Goal: Obtain resource: Download file/media

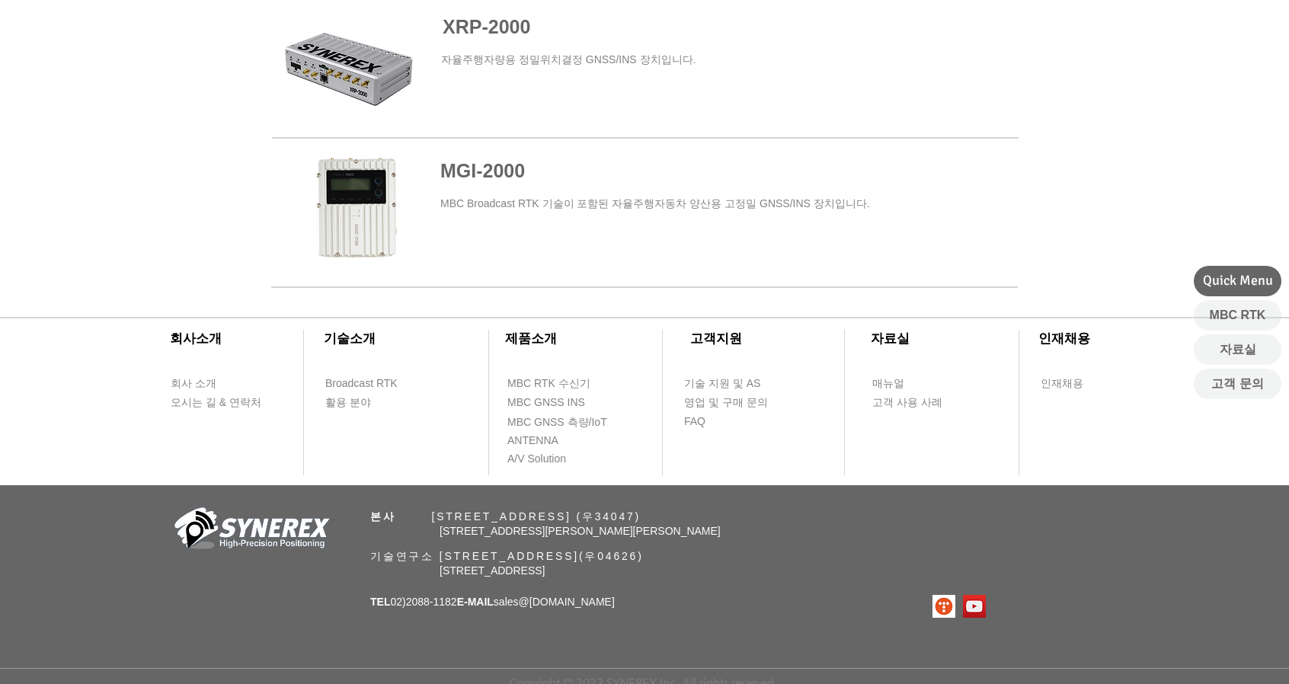
scroll to position [1064, 0]
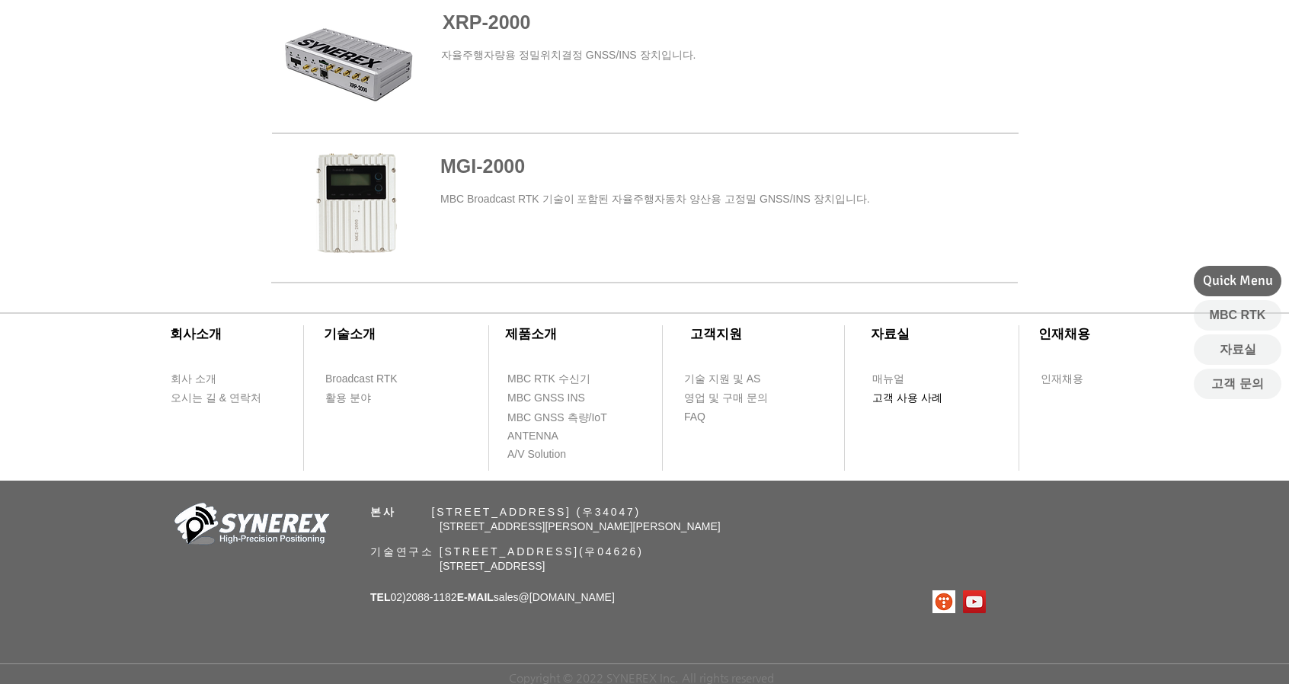
click at [929, 397] on span "고객 사용 사례" at bounding box center [907, 398] width 70 height 15
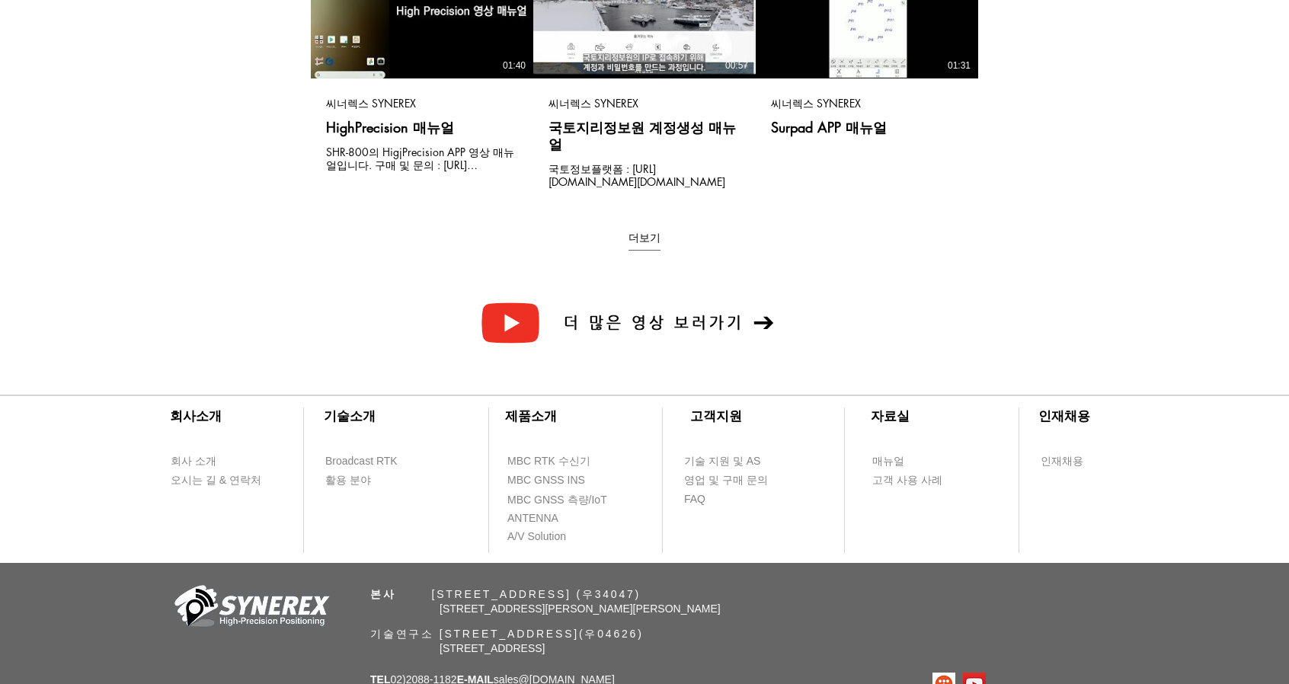
scroll to position [415, 0]
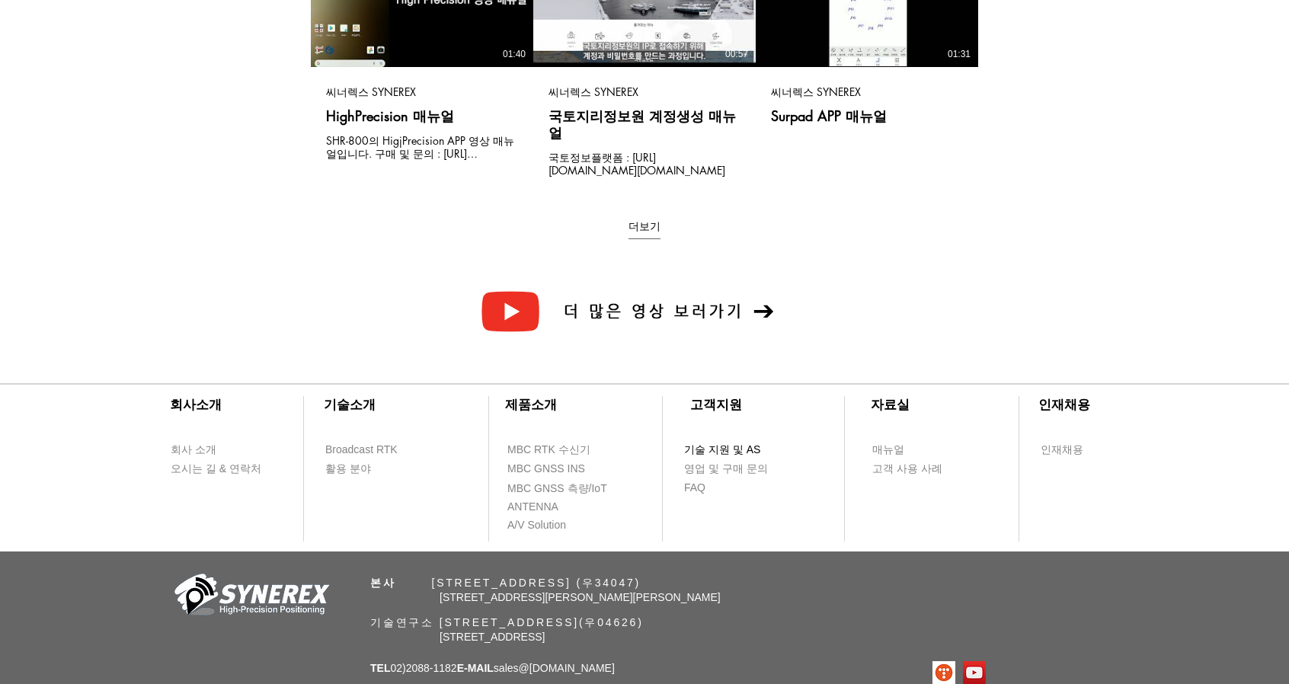
click at [714, 442] on span "기술 지원 및 AS" at bounding box center [722, 449] width 76 height 15
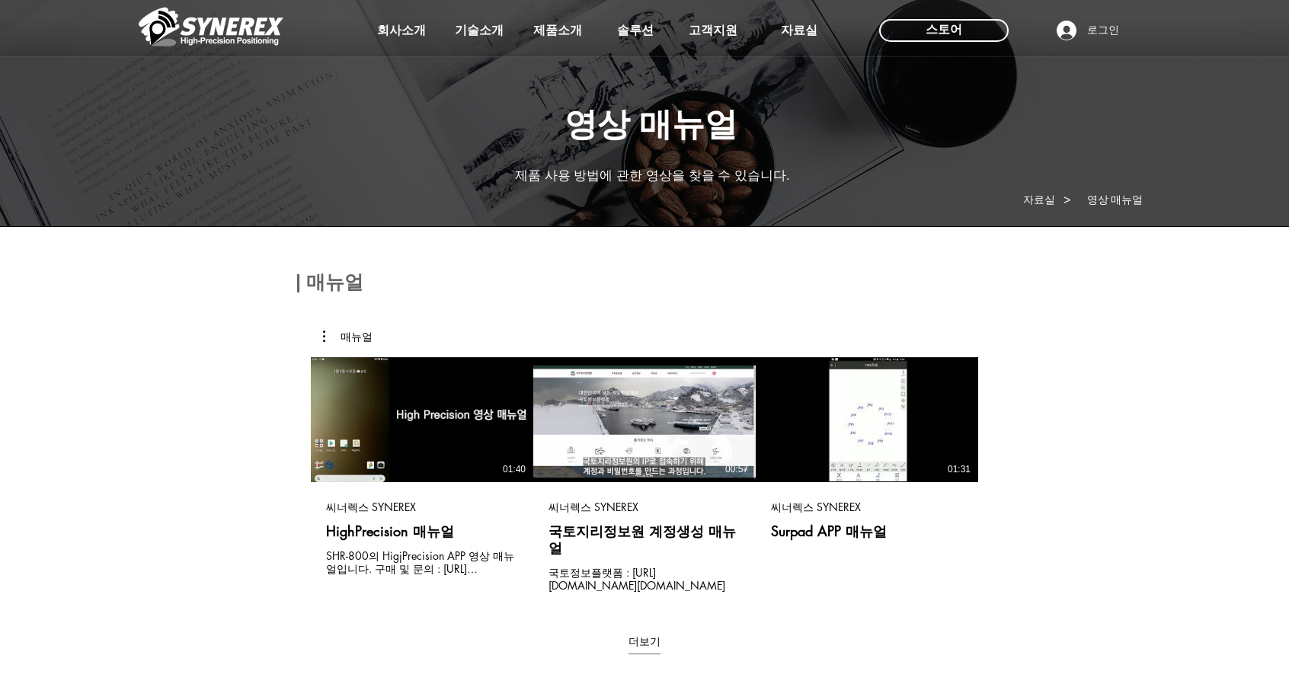
select select "******"
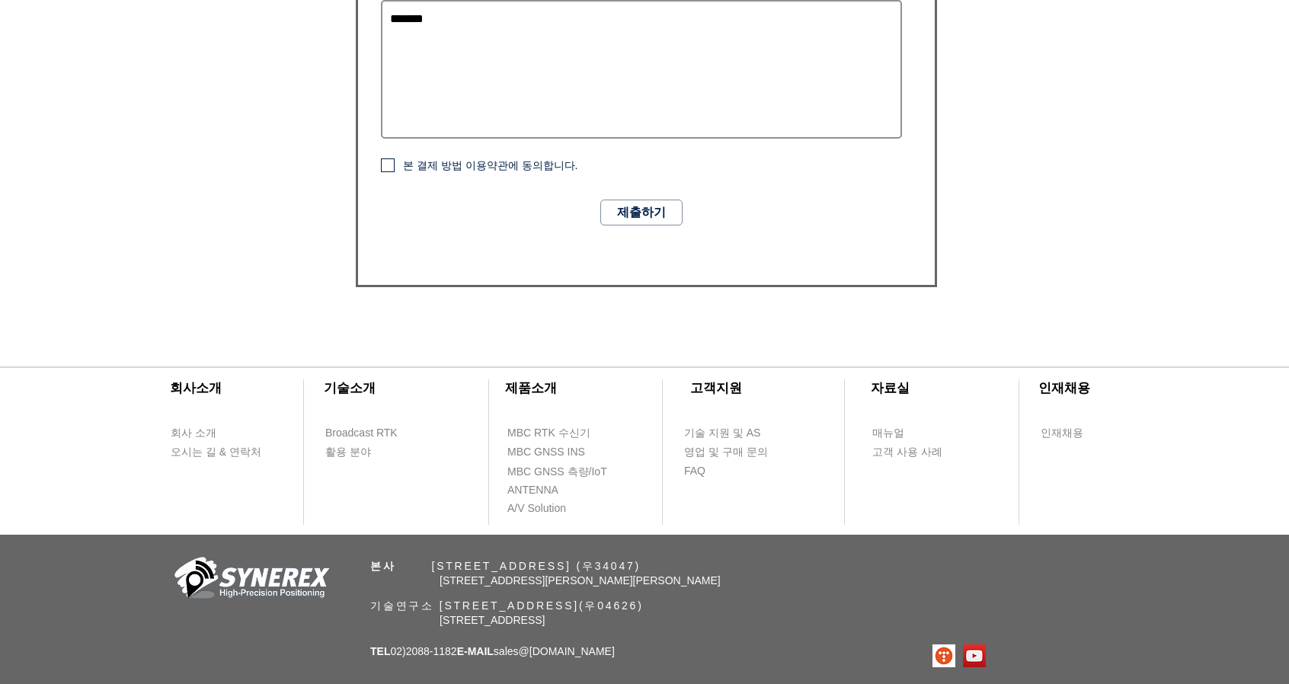
scroll to position [1098, 0]
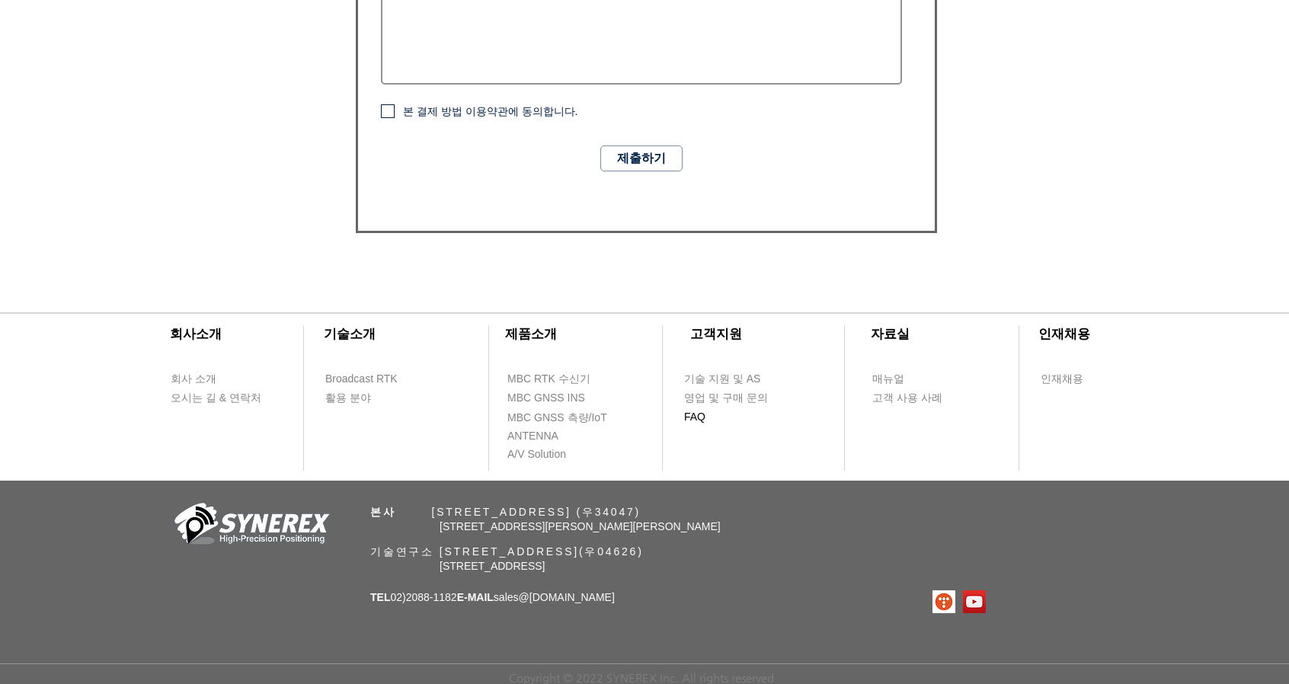
click at [687, 418] on span "FAQ" at bounding box center [694, 417] width 21 height 15
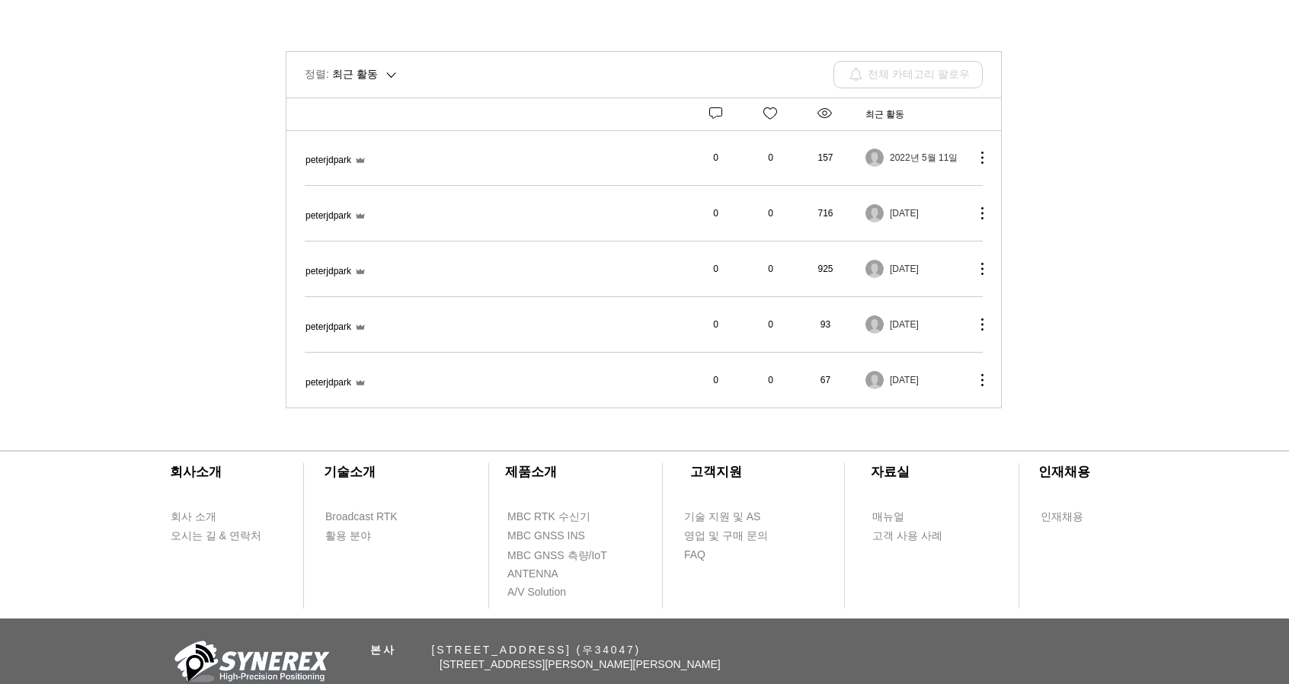
scroll to position [361, 0]
click at [391, 298] on td "블루투스(Bluetooth)로 연결하려면 어떻게 해야 하나요? peterjdpark" at bounding box center [495, 323] width 380 height 55
click at [305, 317] on span "블루투스(Bluetooth)로 연결하려면 어떻게 해야 하나요?" at bounding box center [305, 317] width 0 height 0
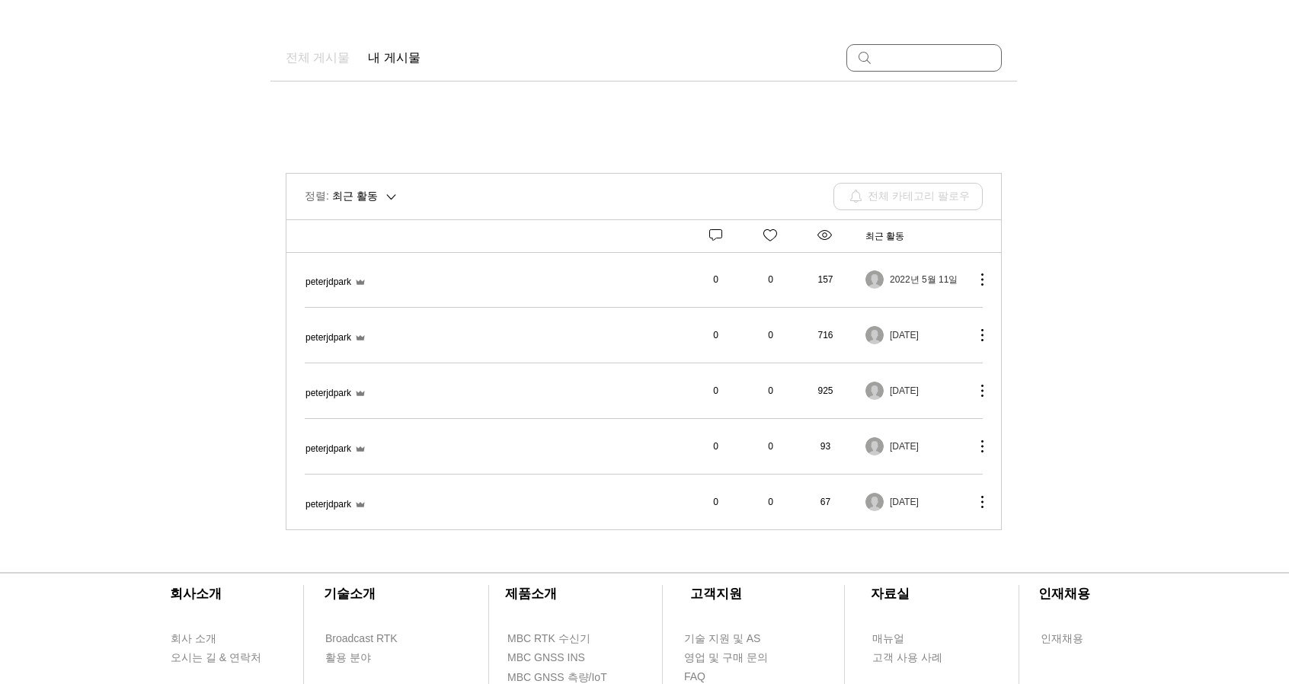
scroll to position [239, 0]
drag, startPoint x: 461, startPoint y: 380, endPoint x: 474, endPoint y: 371, distance: 15.8
click at [474, 371] on td "MRP-2000을 ROS에서 어떻게 인식할 수 있나요? peterjdpark" at bounding box center [495, 390] width 380 height 55
click at [305, 383] on span "MRP-2000을 ROS에서 어떻게 인식할 수 있나요?" at bounding box center [305, 383] width 0 height 0
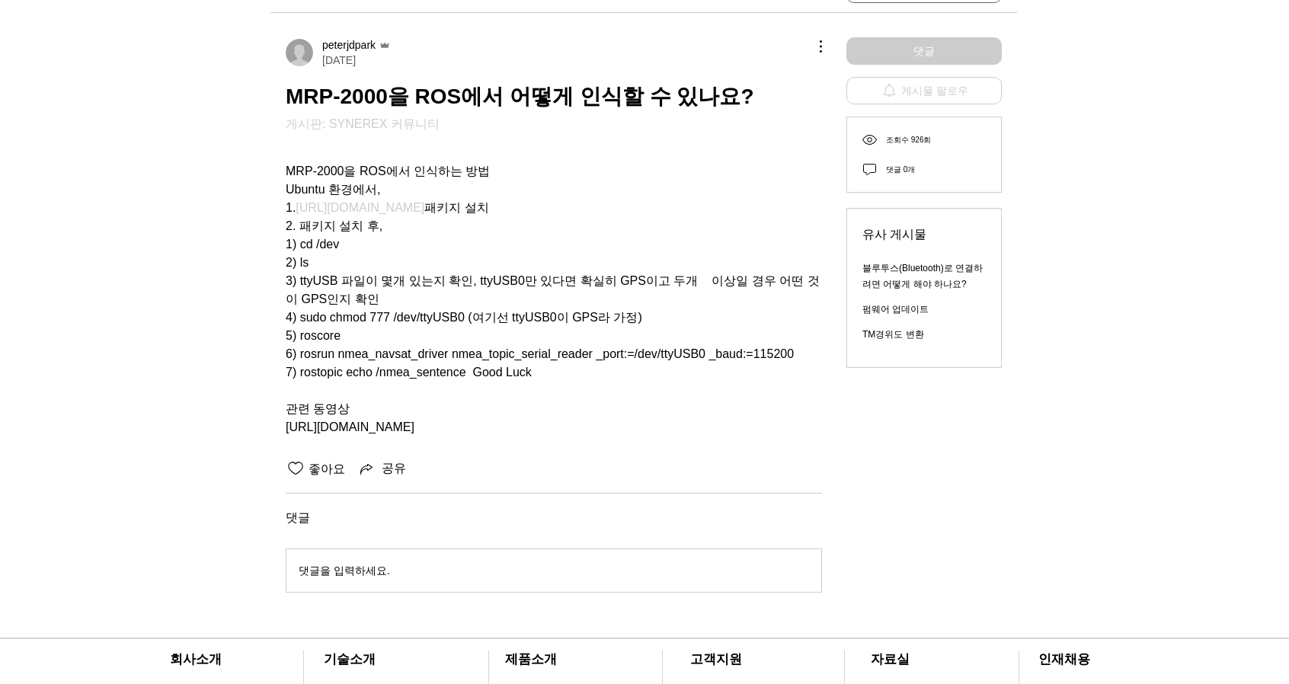
scroll to position [308, 0]
drag, startPoint x: 465, startPoint y: 420, endPoint x: 274, endPoint y: 423, distance: 191.2
click at [274, 423] on div "peterjdpark 2022년 2월 08일 MRP-2000을 ROS에서 어떻게 인식할 수 있나요? 게시판: SYNEREX 커뮤니티 MRP-2…" at bounding box center [643, 311] width 746 height 598
copy span "https://youtu.be/6q9ahmMUAv8"
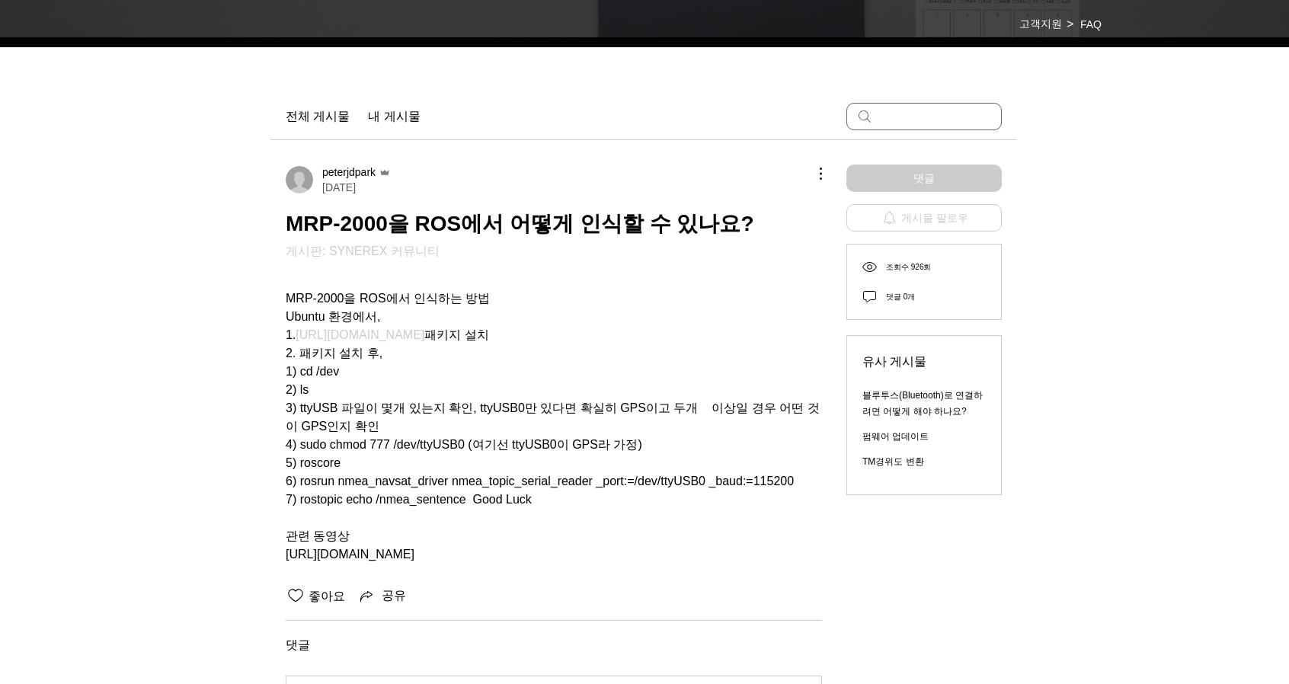
scroll to position [179, 0]
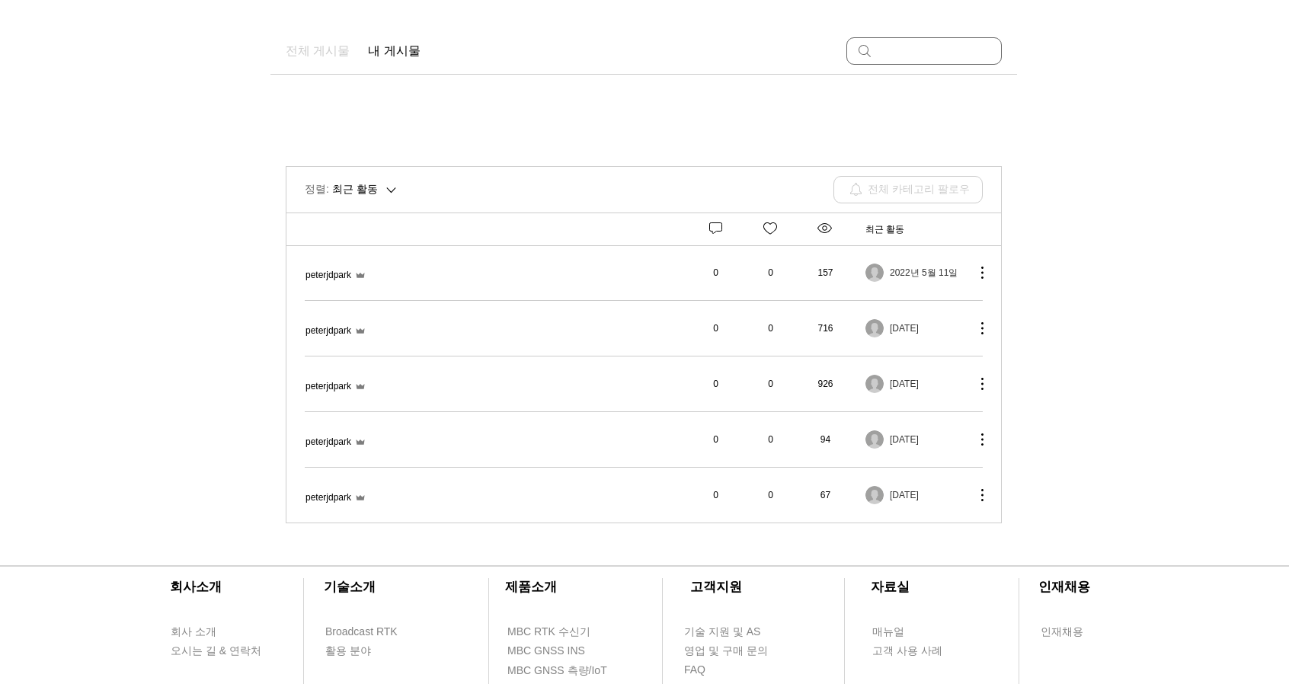
scroll to position [246, 0]
click at [305, 321] on span "TM경위도 변환" at bounding box center [305, 321] width 0 height 0
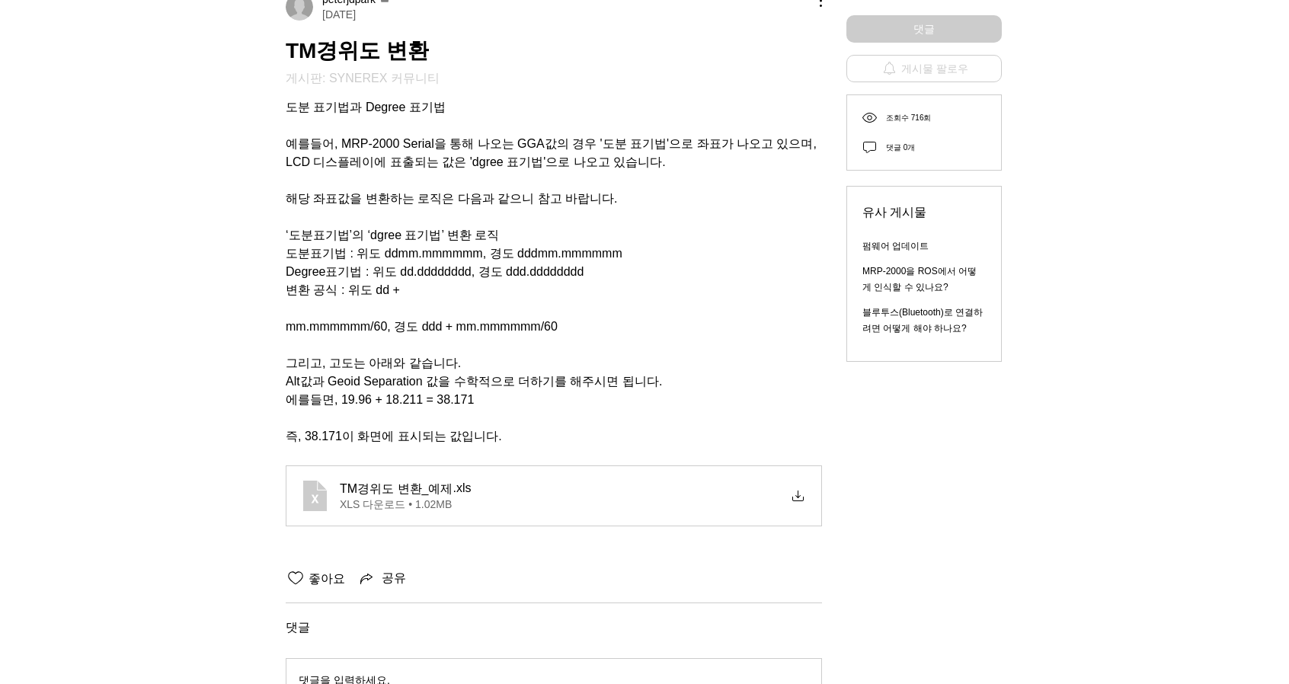
scroll to position [555, 0]
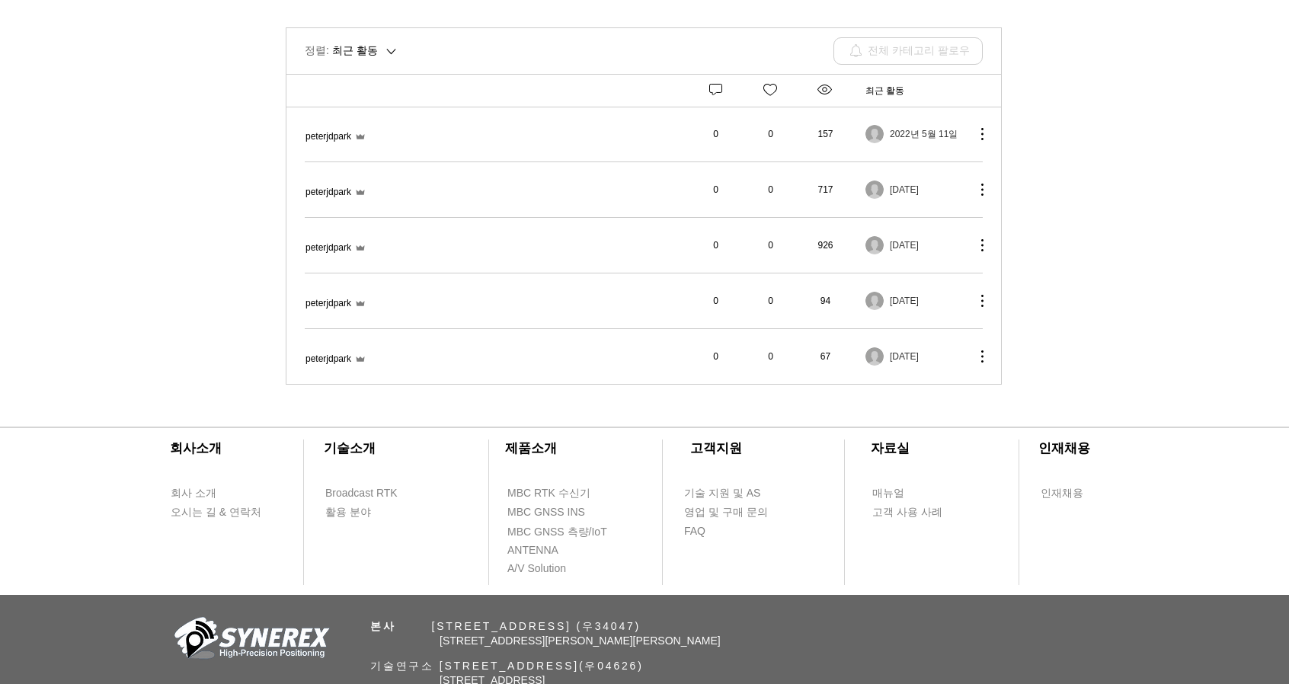
scroll to position [385, 0]
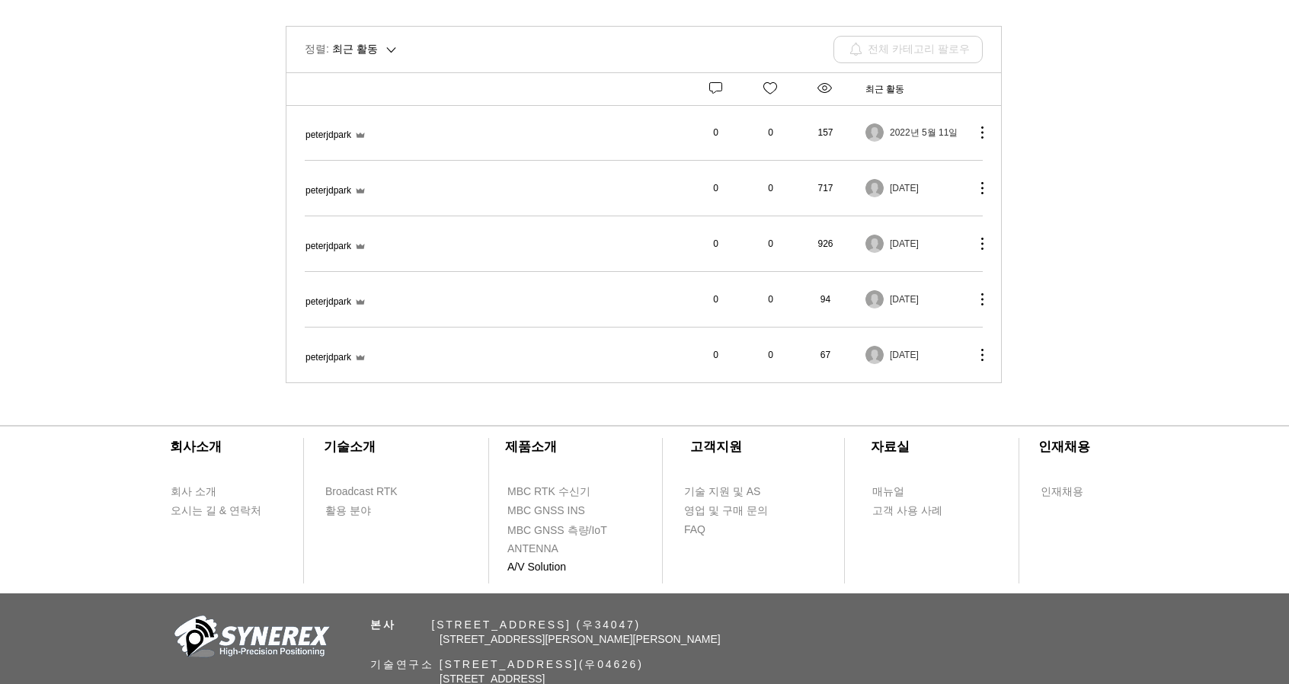
click at [550, 560] on span "A/V Solution" at bounding box center [536, 567] width 59 height 15
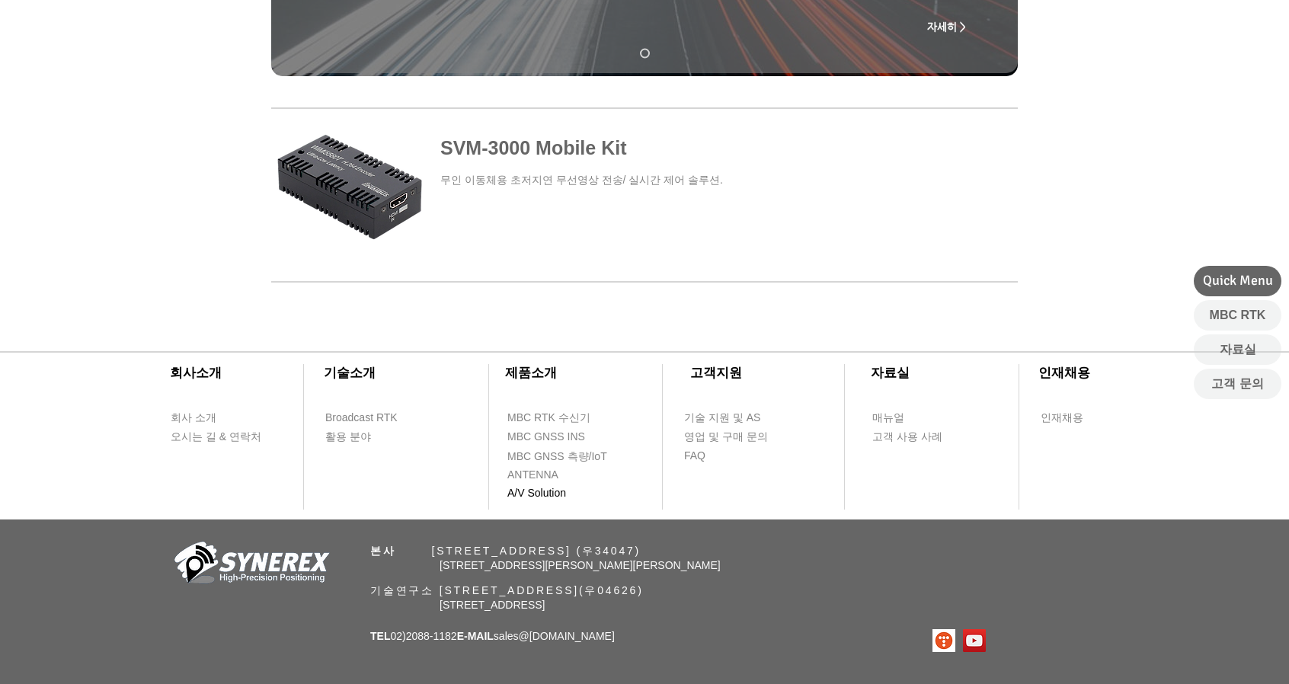
scroll to position [510, 0]
click at [557, 415] on span "MBC RTK 수신기" at bounding box center [548, 417] width 83 height 15
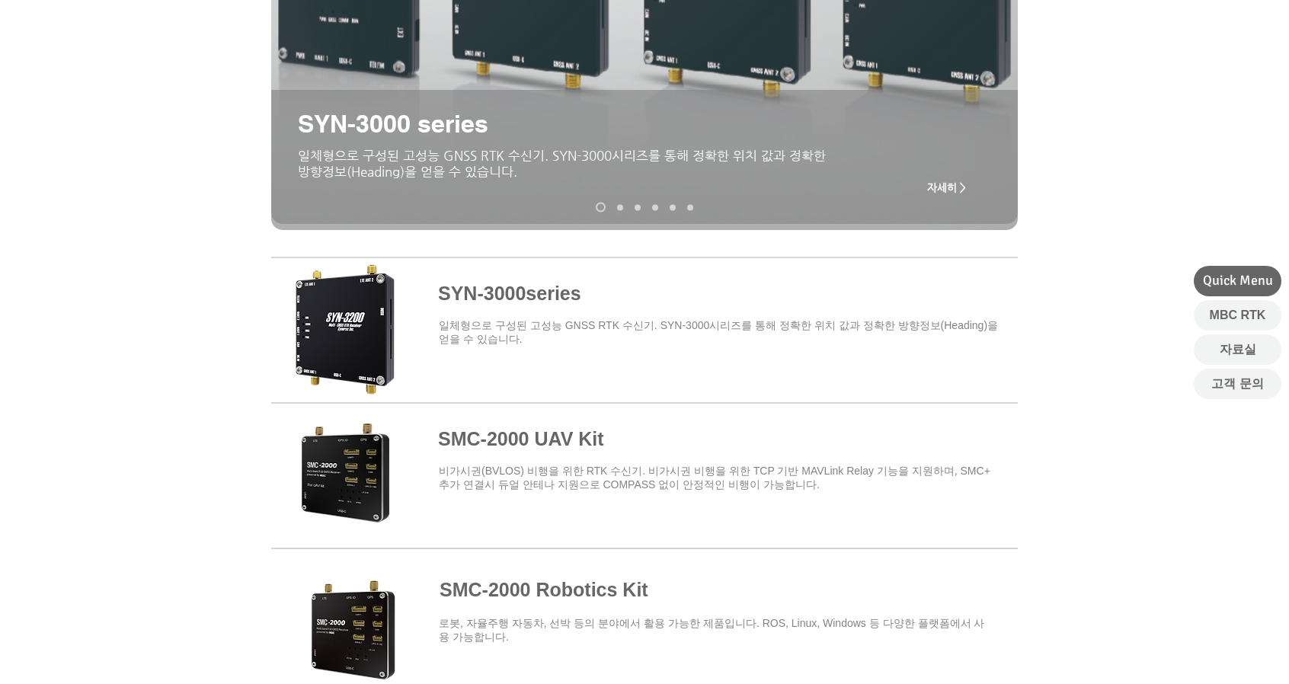
scroll to position [674, 0]
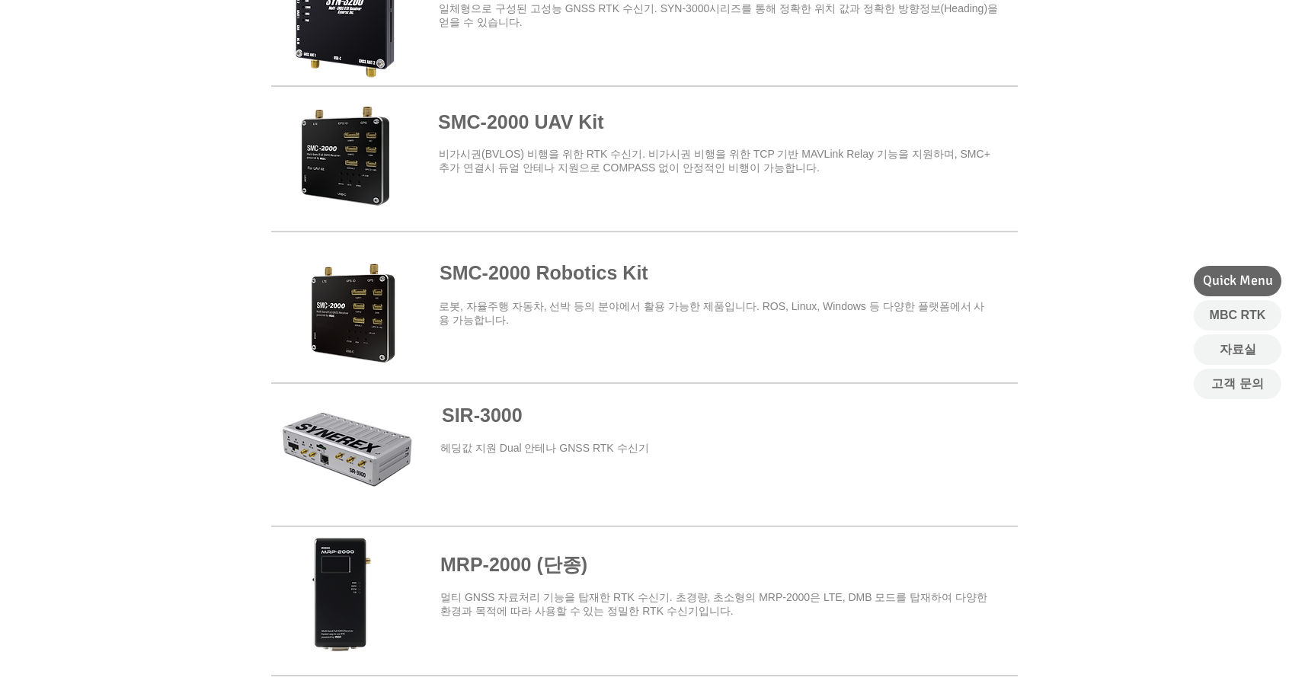
click at [489, 432] on span at bounding box center [644, 455] width 746 height 138
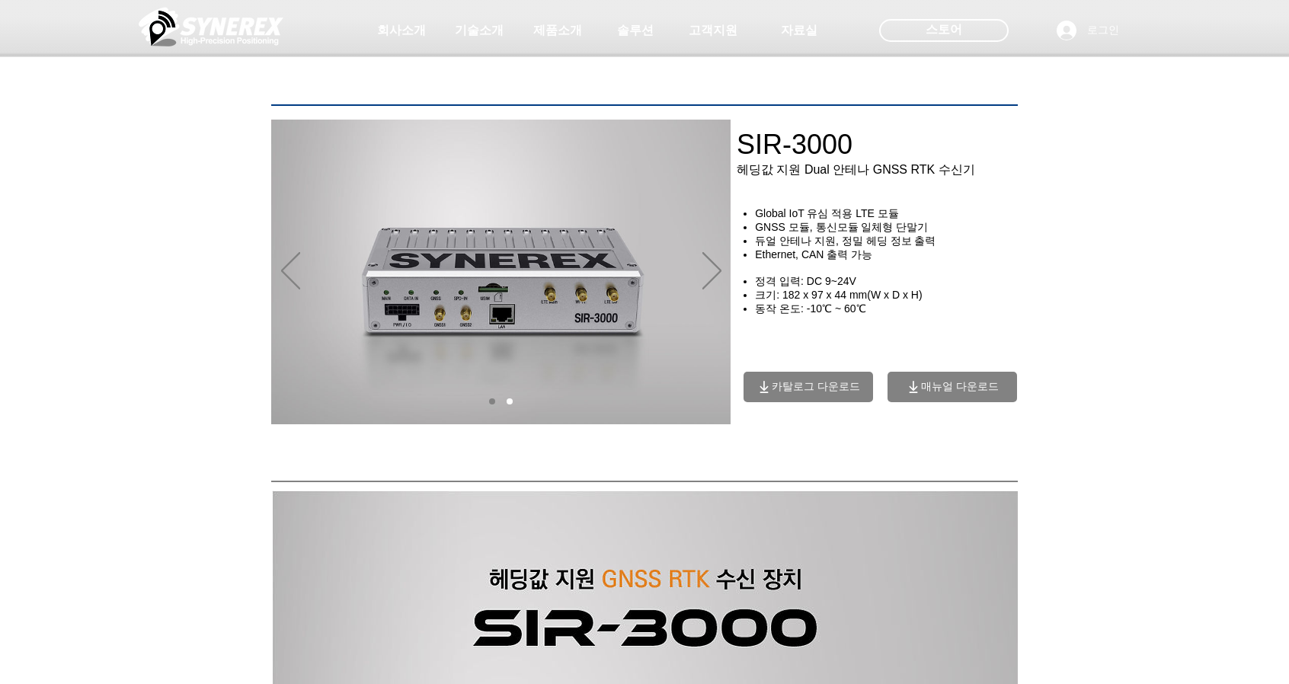
scroll to position [173, 0]
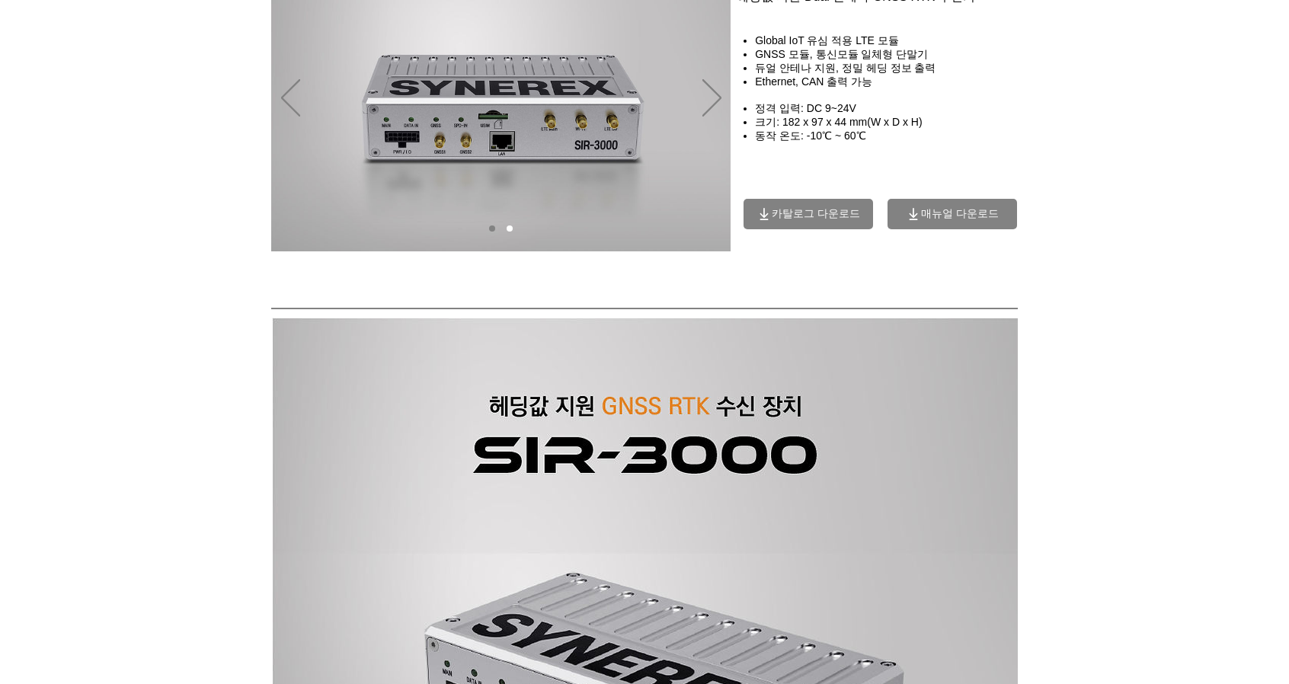
click at [942, 216] on span "매뉴얼 다운로드" at bounding box center [960, 214] width 78 height 14
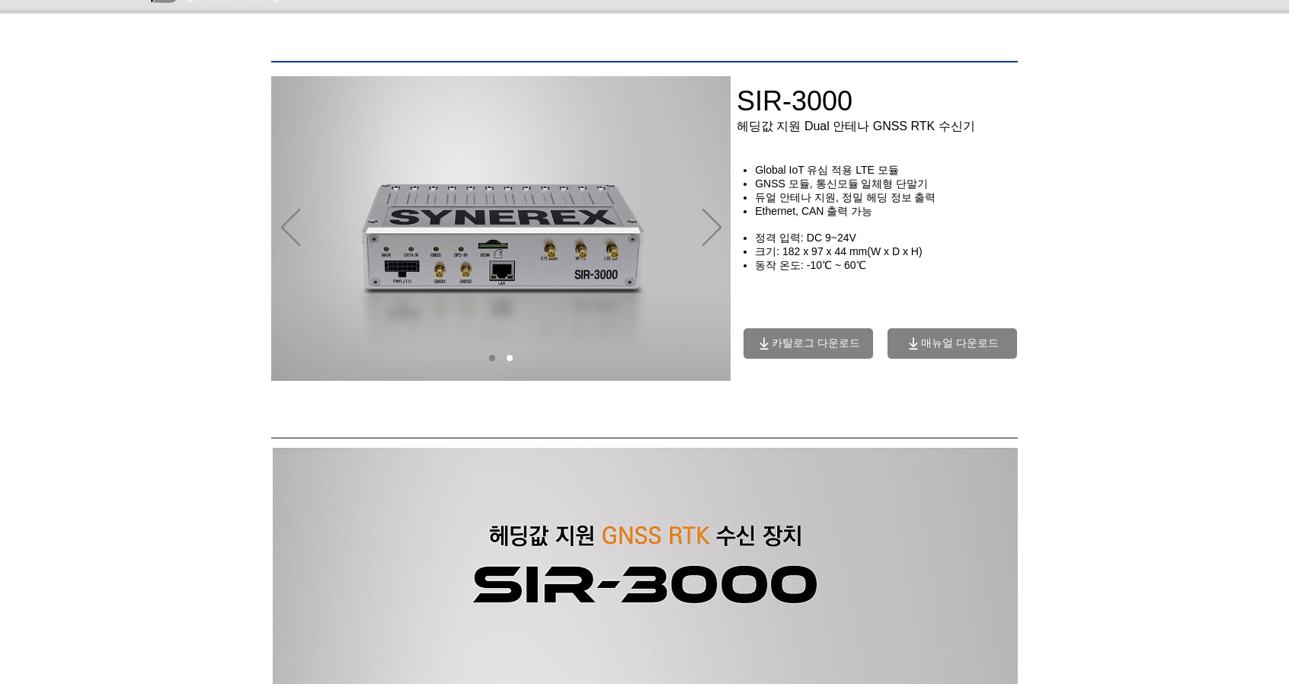
scroll to position [0, 0]
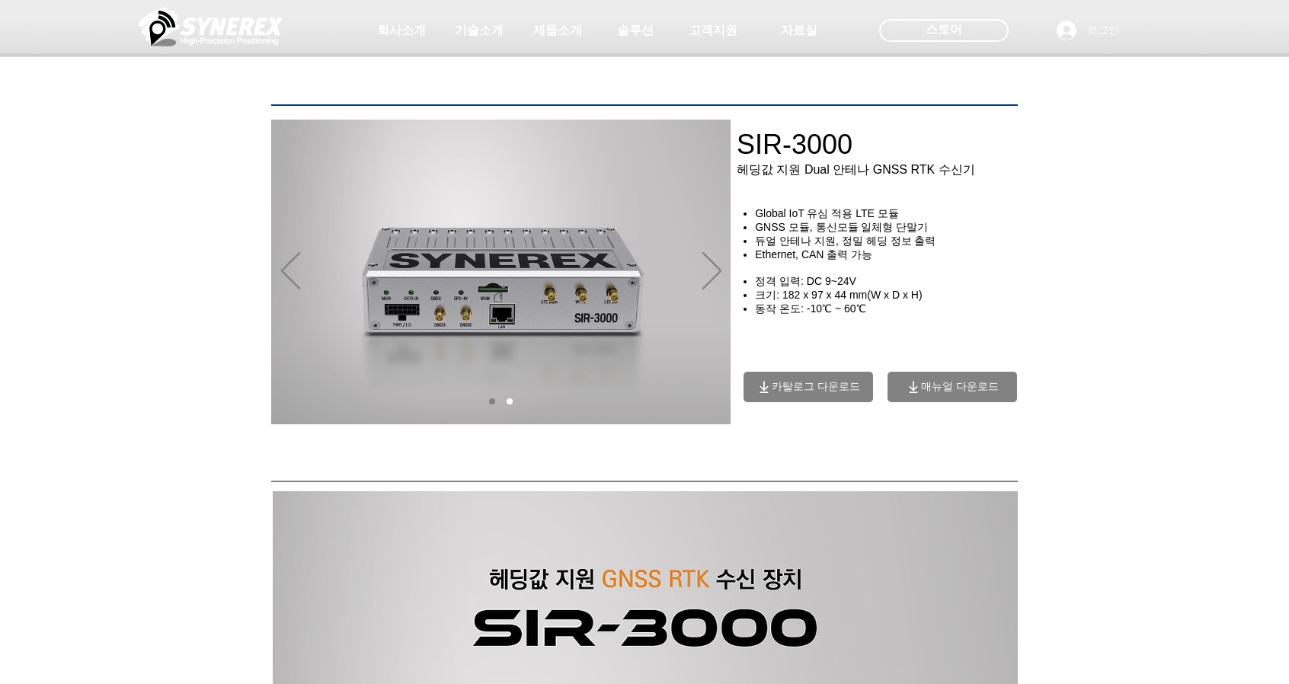
click at [950, 385] on span "매뉴얼 다운로드" at bounding box center [951, 387] width 129 height 30
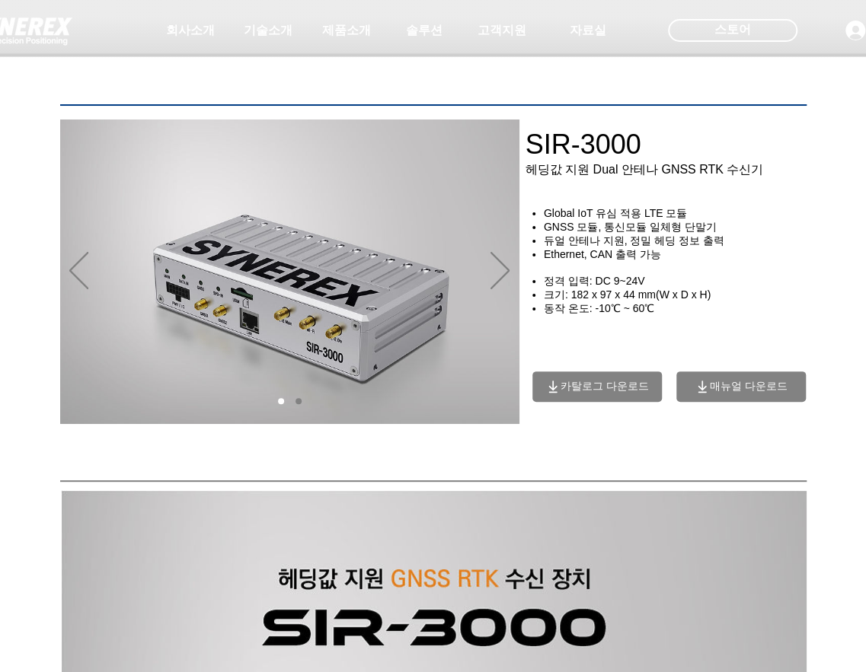
click at [742, 392] on span "매뉴얼 다운로드" at bounding box center [749, 387] width 78 height 14
click at [737, 343] on div "main content" at bounding box center [677, 281] width 305 height 275
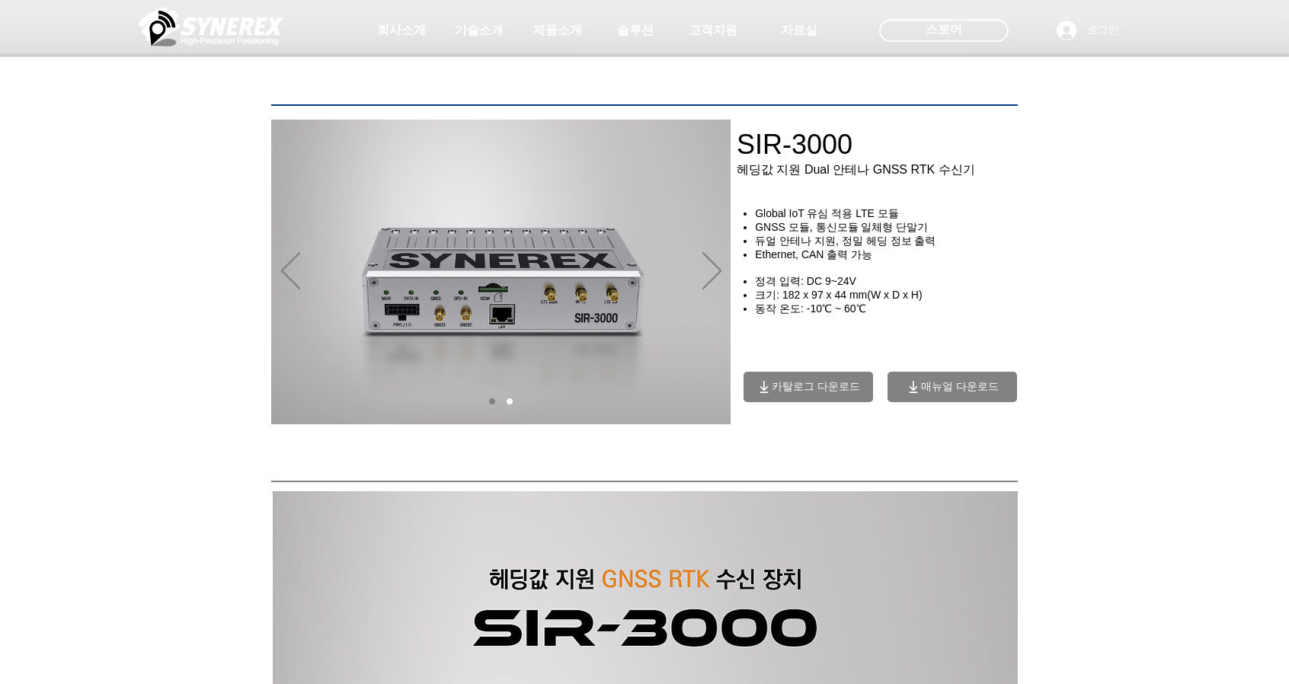
click at [947, 393] on span "매뉴얼 다운로드" at bounding box center [960, 387] width 78 height 14
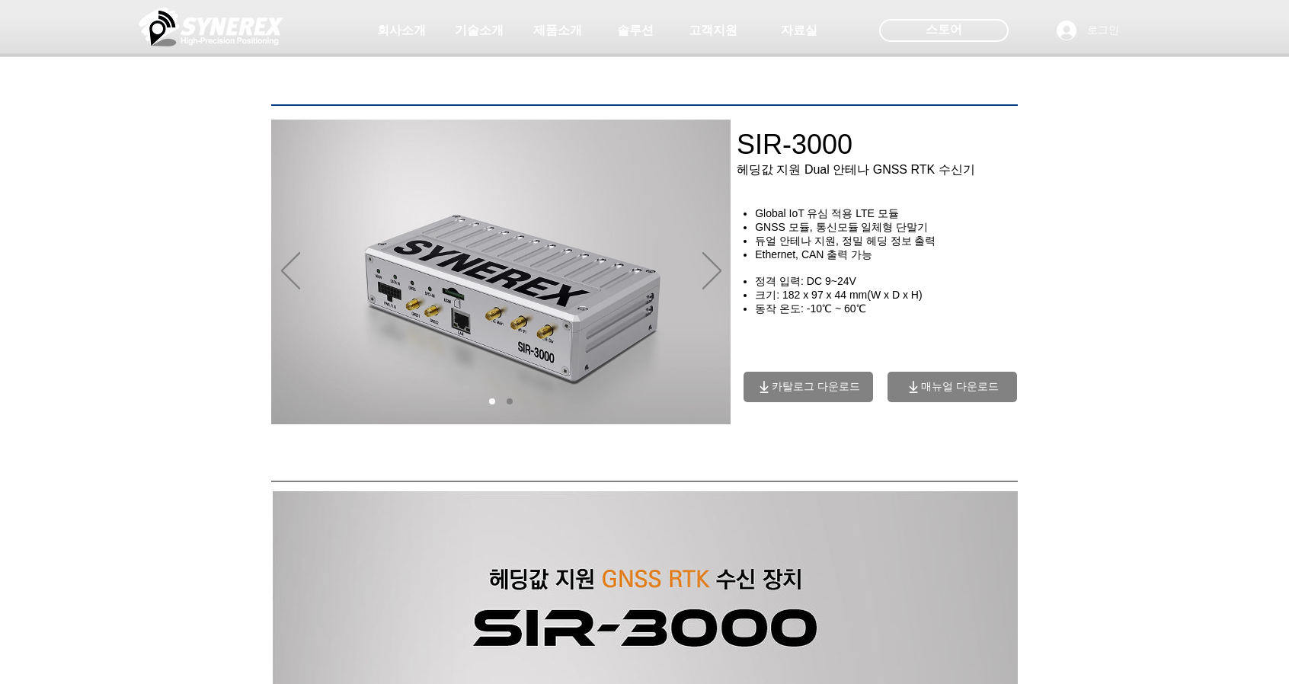
click at [938, 377] on div "main content" at bounding box center [888, 281] width 305 height 275
click at [919, 392] on icon "매뉴얼 다운로드" at bounding box center [913, 386] width 15 height 15
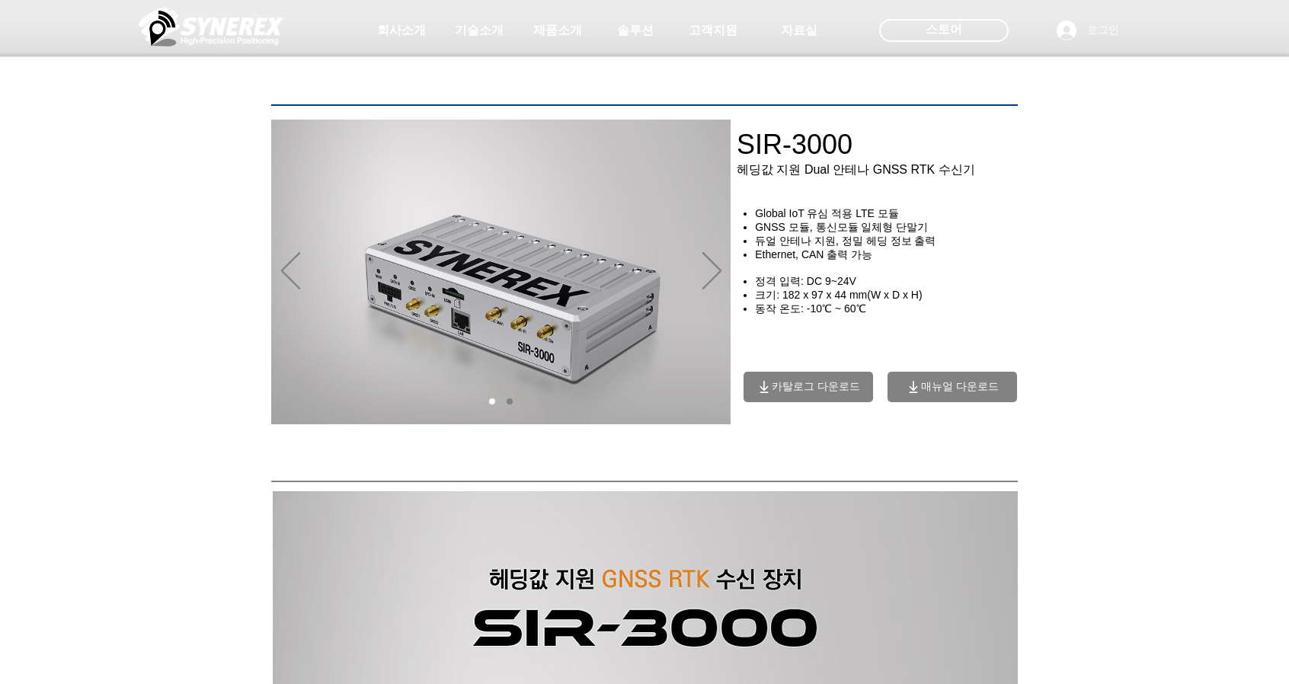
click at [919, 392] on icon "매뉴얼 다운로드" at bounding box center [913, 386] width 15 height 15
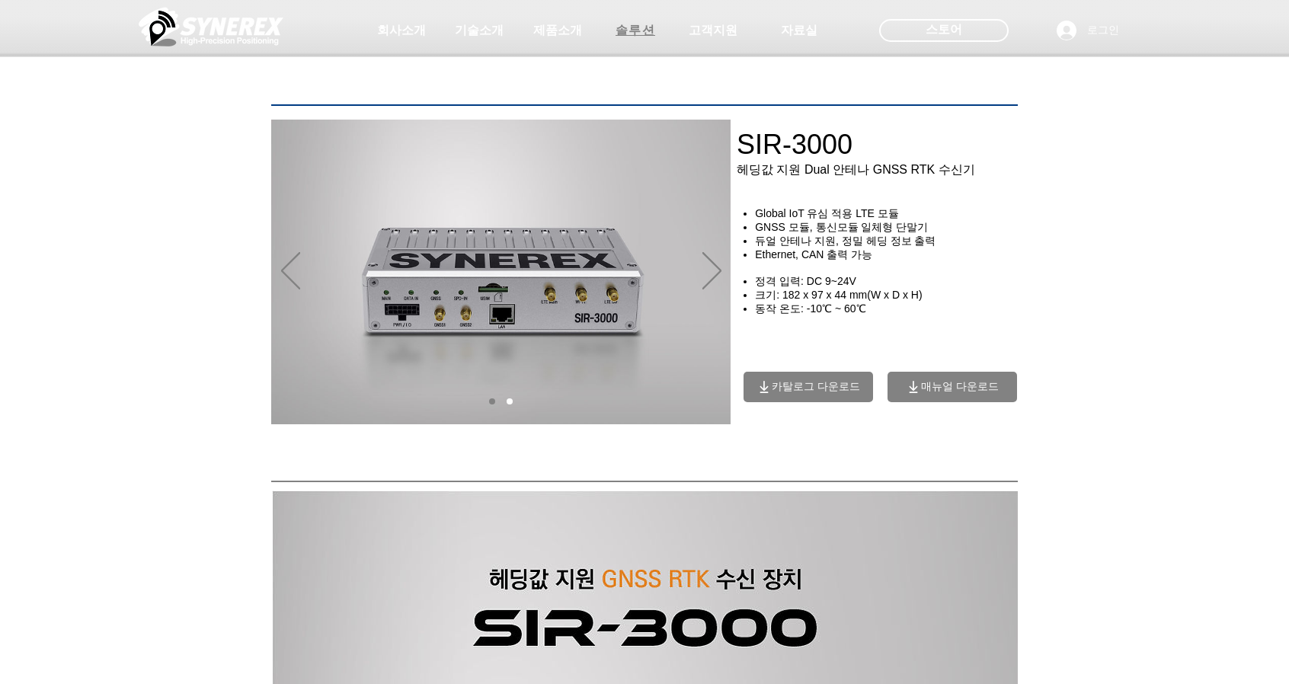
click at [623, 27] on span "솔루션" at bounding box center [635, 31] width 40 height 16
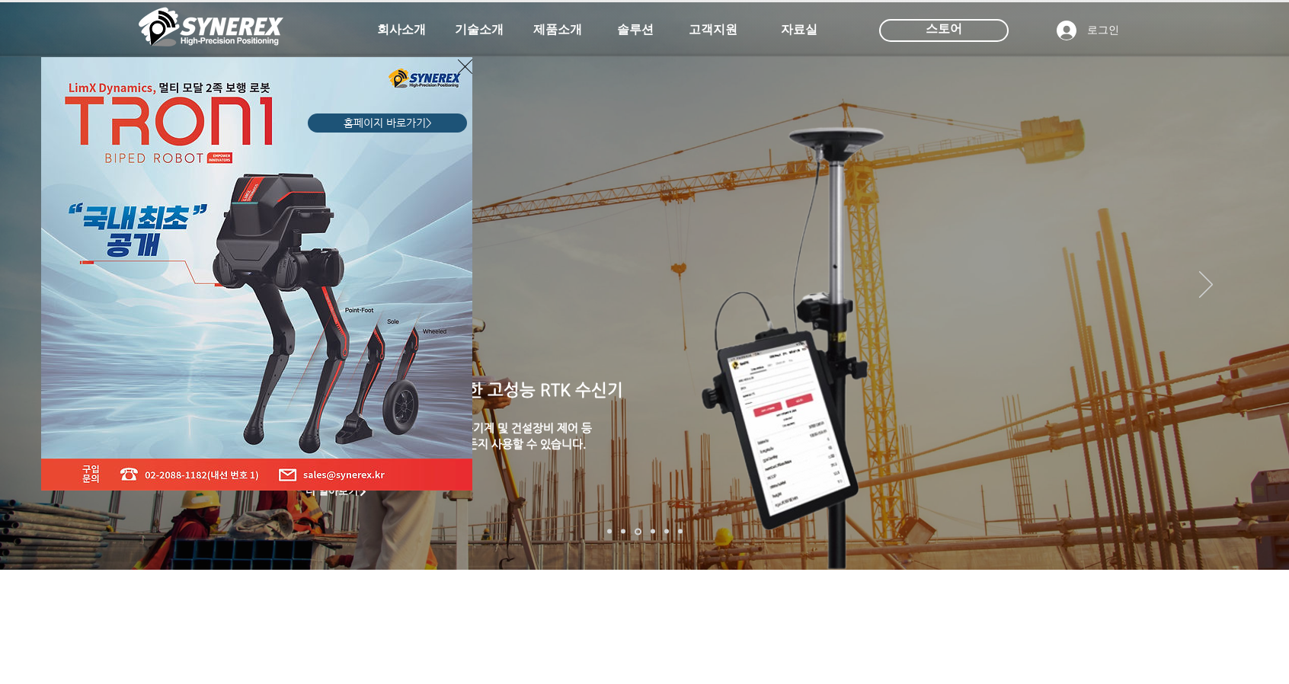
click at [809, 26] on div "LimX Dinamics" at bounding box center [644, 342] width 1289 height 684
click at [458, 74] on icon "사이트로 돌아가기" at bounding box center [465, 66] width 14 height 19
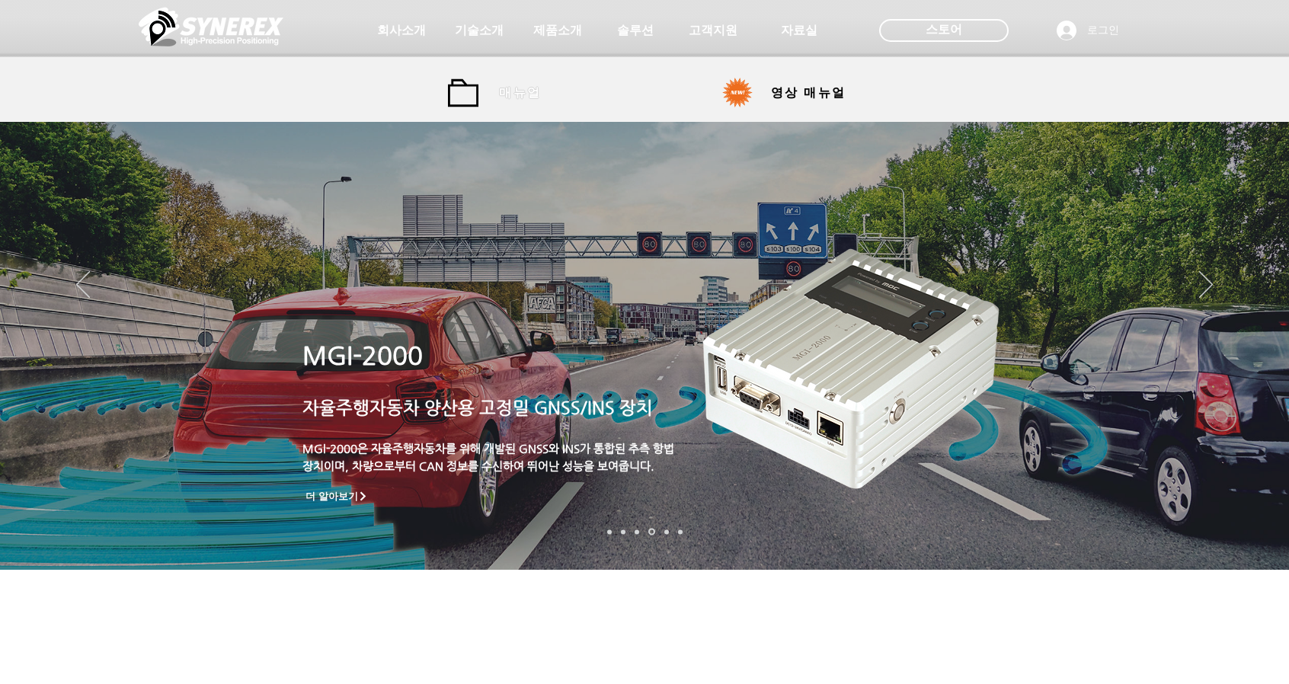
click at [506, 97] on span "매뉴얼" at bounding box center [520, 93] width 42 height 16
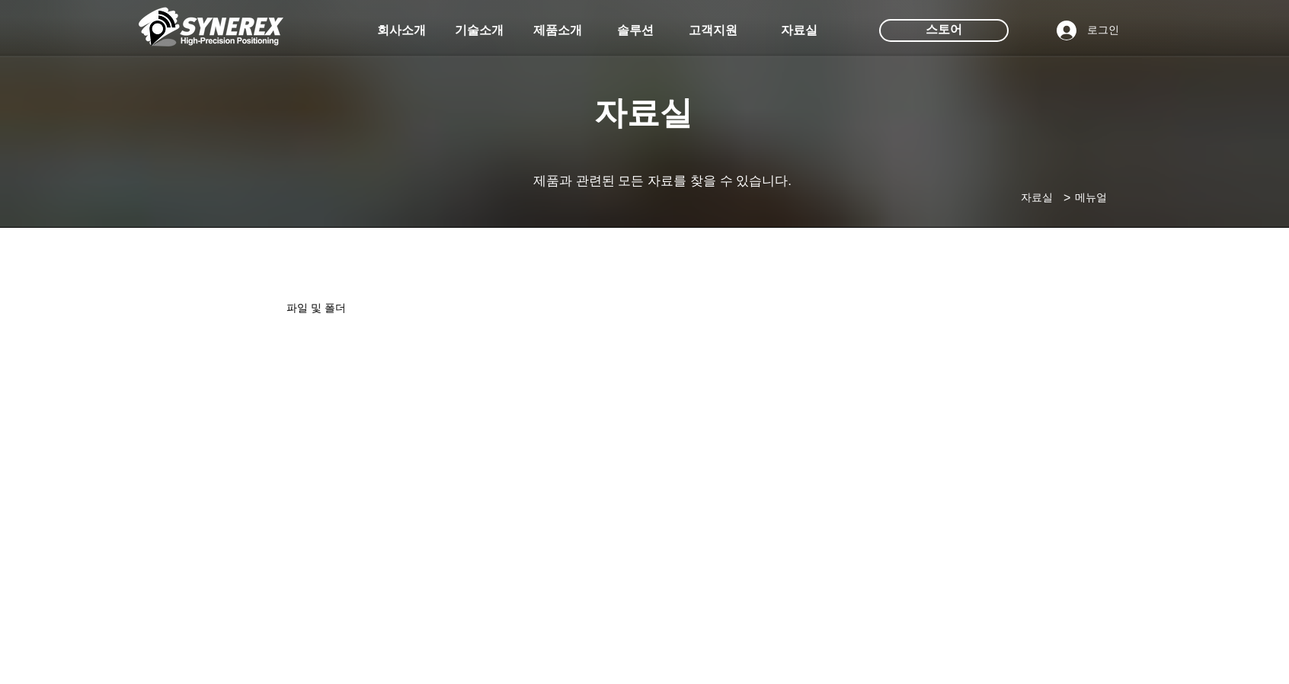
click at [821, 93] on div at bounding box center [644, 112] width 1289 height 225
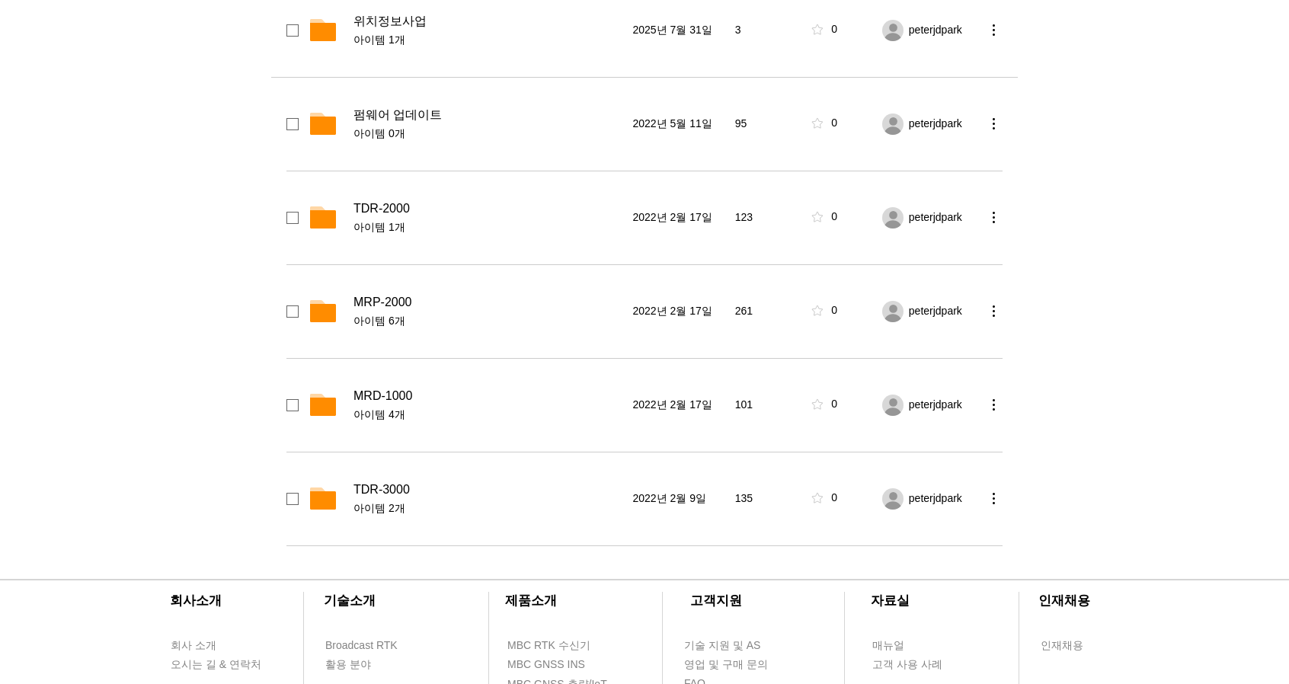
scroll to position [423, 0]
click at [393, 122] on div "펌웨어 업데이트 아이템 0개" at bounding box center [488, 124] width 270 height 34
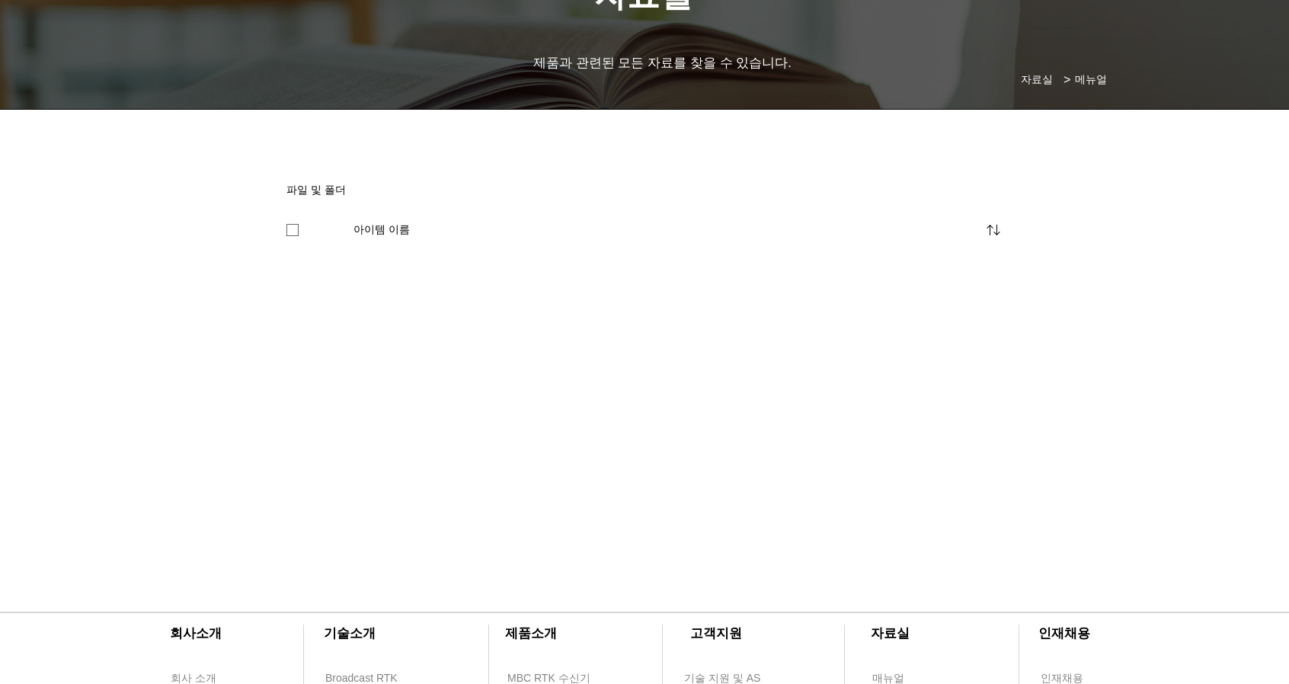
scroll to position [117, 0]
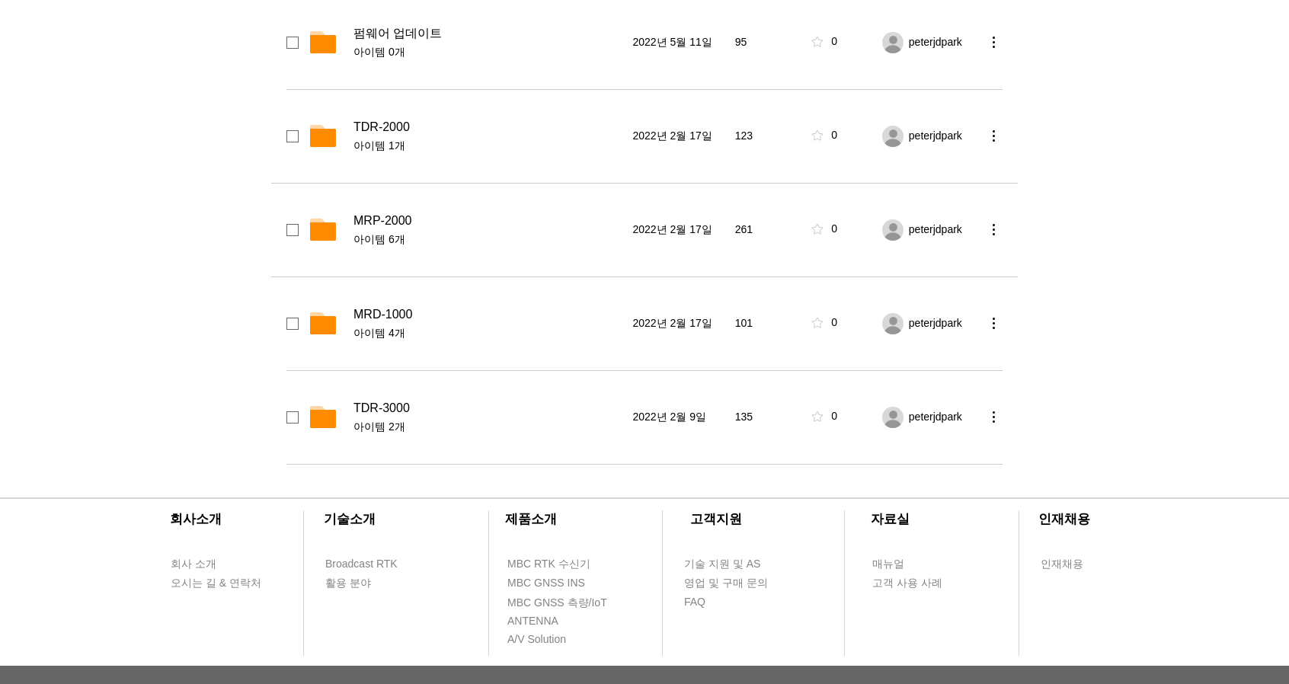
scroll to position [505, 0]
click at [407, 312] on span "MRD-1000" at bounding box center [382, 313] width 59 height 15
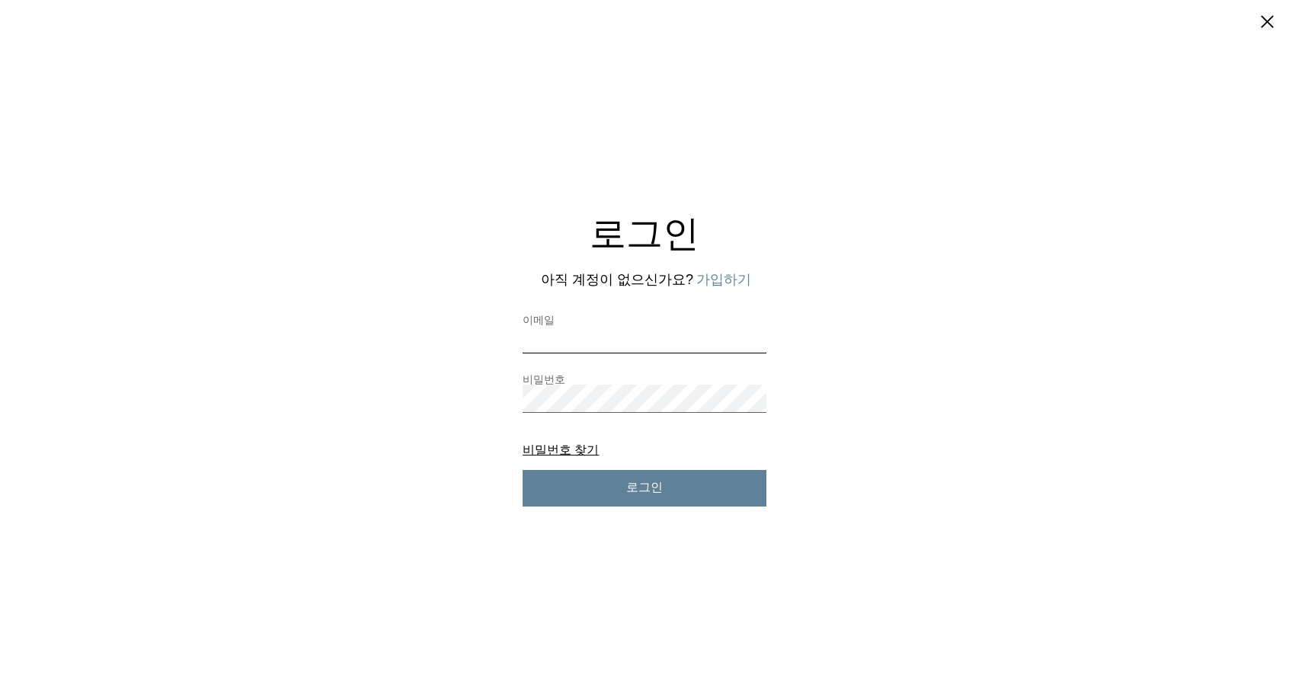
click at [621, 348] on input "이메일" at bounding box center [644, 339] width 244 height 28
click at [749, 276] on button "가입하기" at bounding box center [723, 279] width 55 height 19
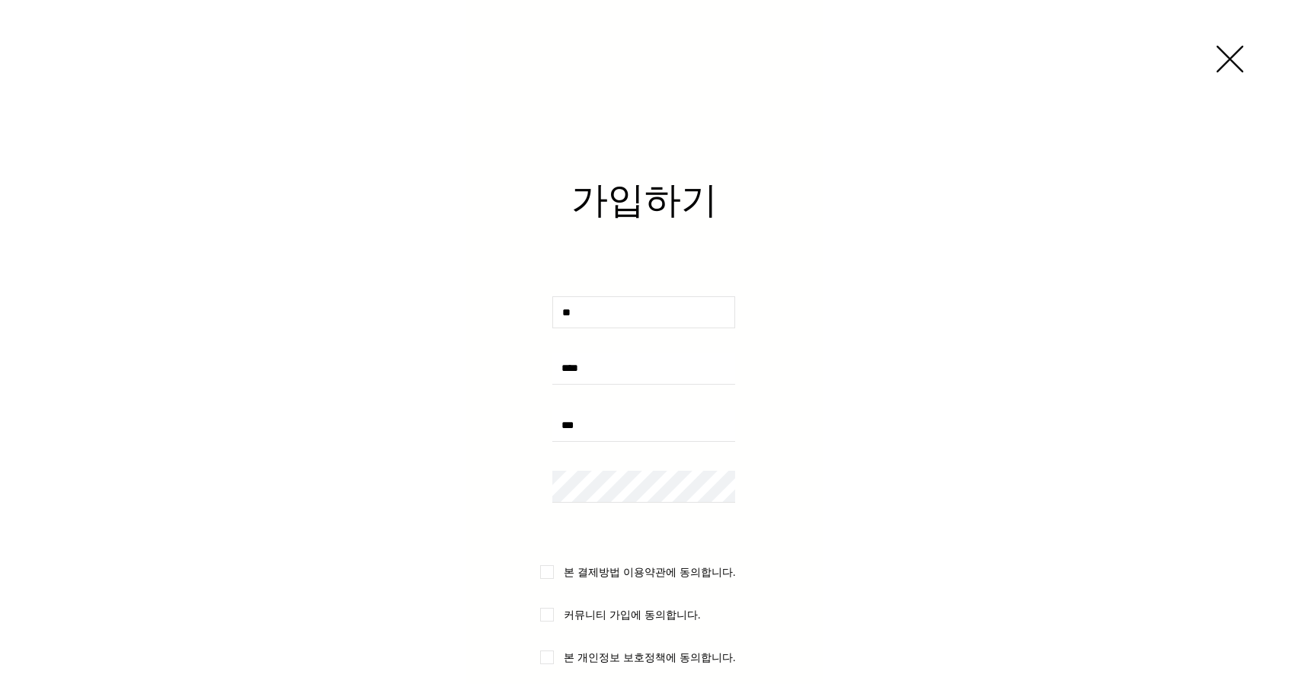
click at [634, 313] on input "사용자 지정 가입 양식" at bounding box center [643, 312] width 183 height 32
type input "*"
type input "***"
type input "**********"
type input "*"
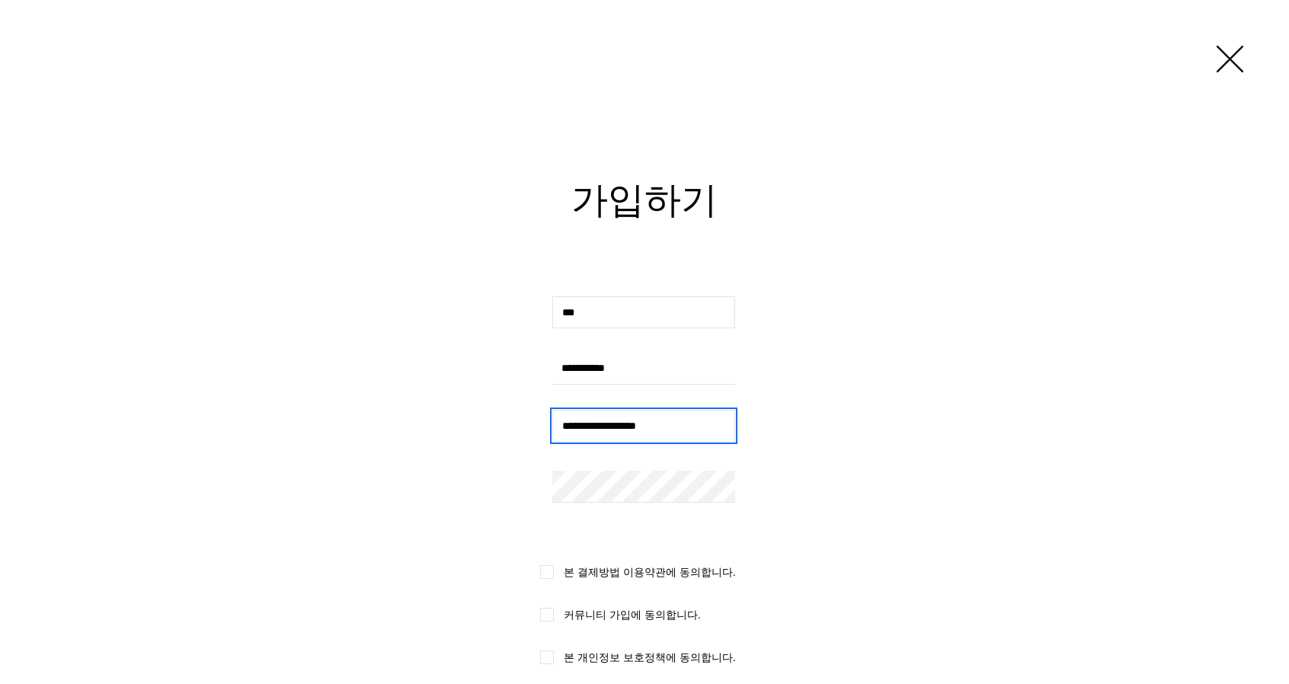
type input "**********"
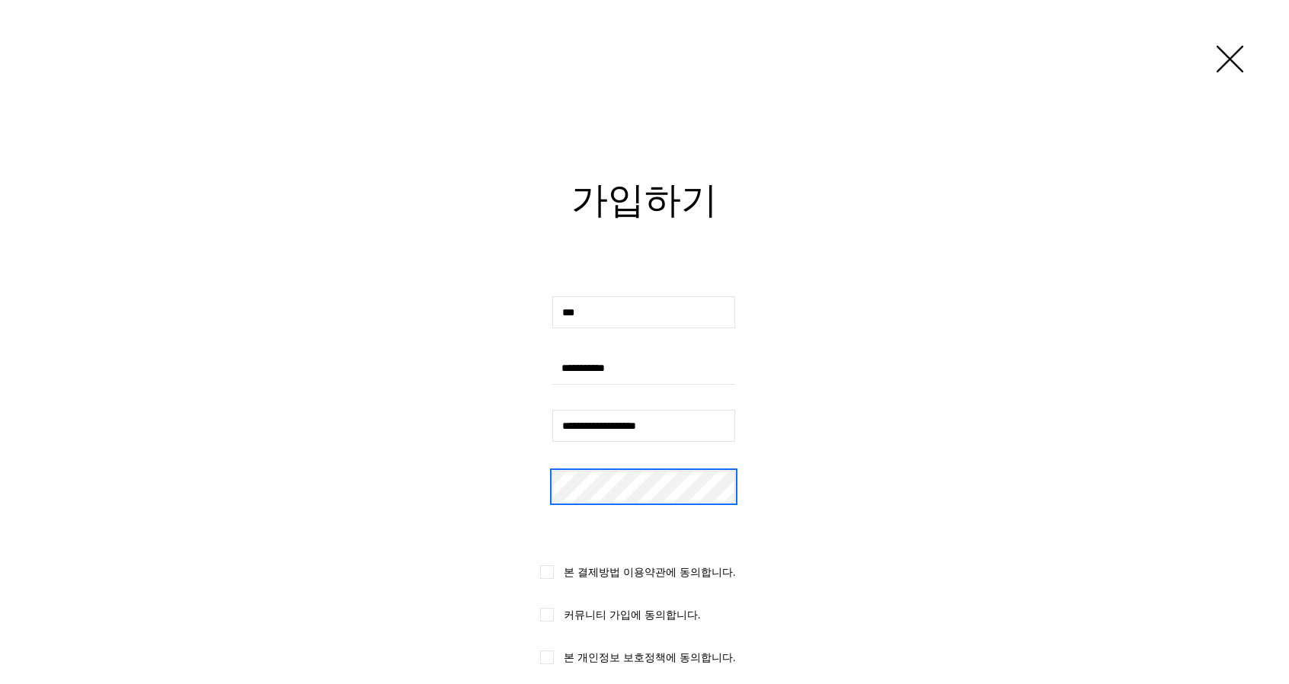
scroll to position [203, 0]
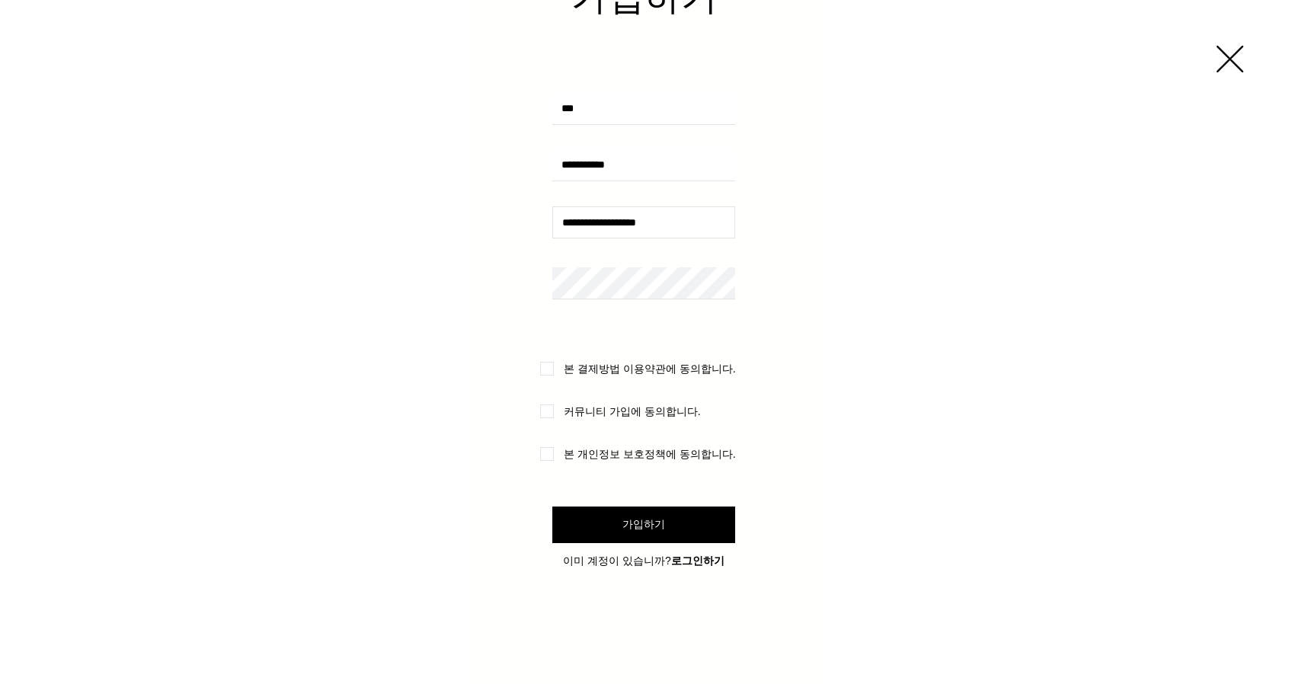
click at [556, 376] on form "**********" at bounding box center [644, 256] width 356 height 692
click at [551, 459] on label "본 개인정보 보호정책에 동의합니다." at bounding box center [640, 454] width 201 height 14
click at [603, 505] on form "**********" at bounding box center [644, 256] width 356 height 692
click at [612, 519] on button "가입하기" at bounding box center [643, 524] width 183 height 37
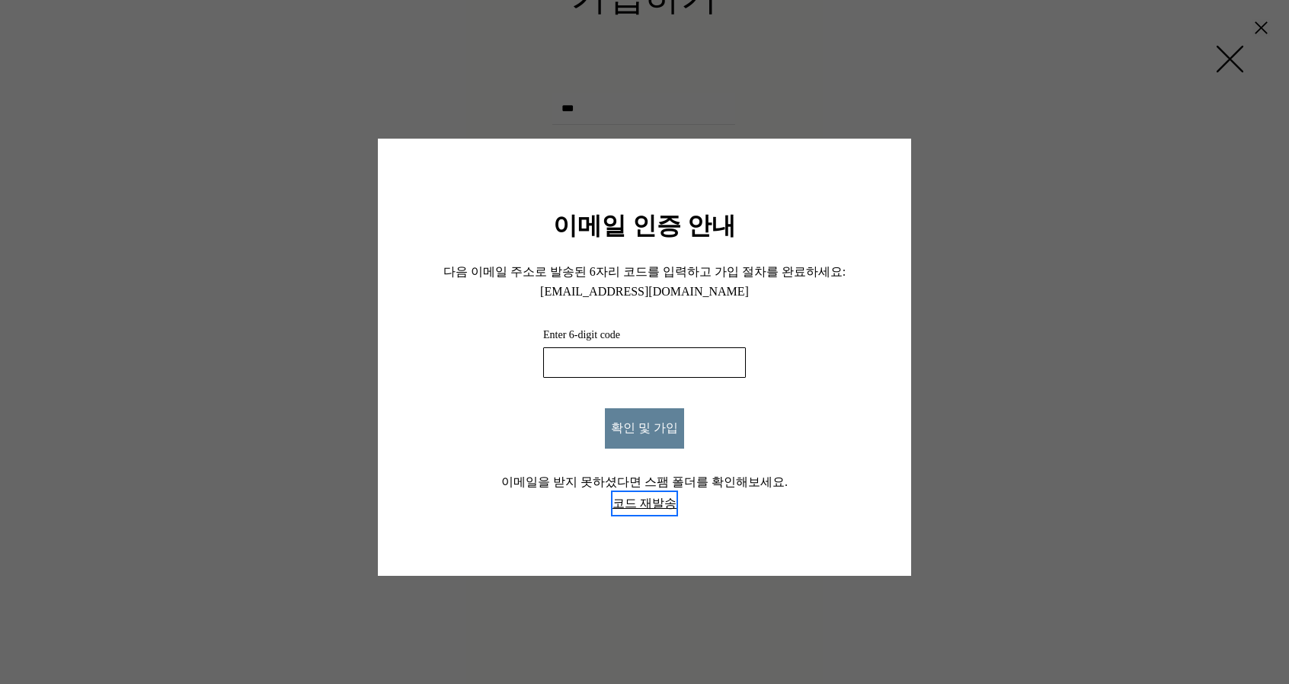
click at [660, 514] on button "코드 재발송" at bounding box center [644, 503] width 64 height 23
click at [1228, 60] on div "이메일 인증 안내 다음 이메일 주소로 발송된 6자리 코드를 입력하고 가입 절차를 완료하세요: [EMAIL_ADDRESS][DOMAIN_NAME…" at bounding box center [644, 342] width 1289 height 684
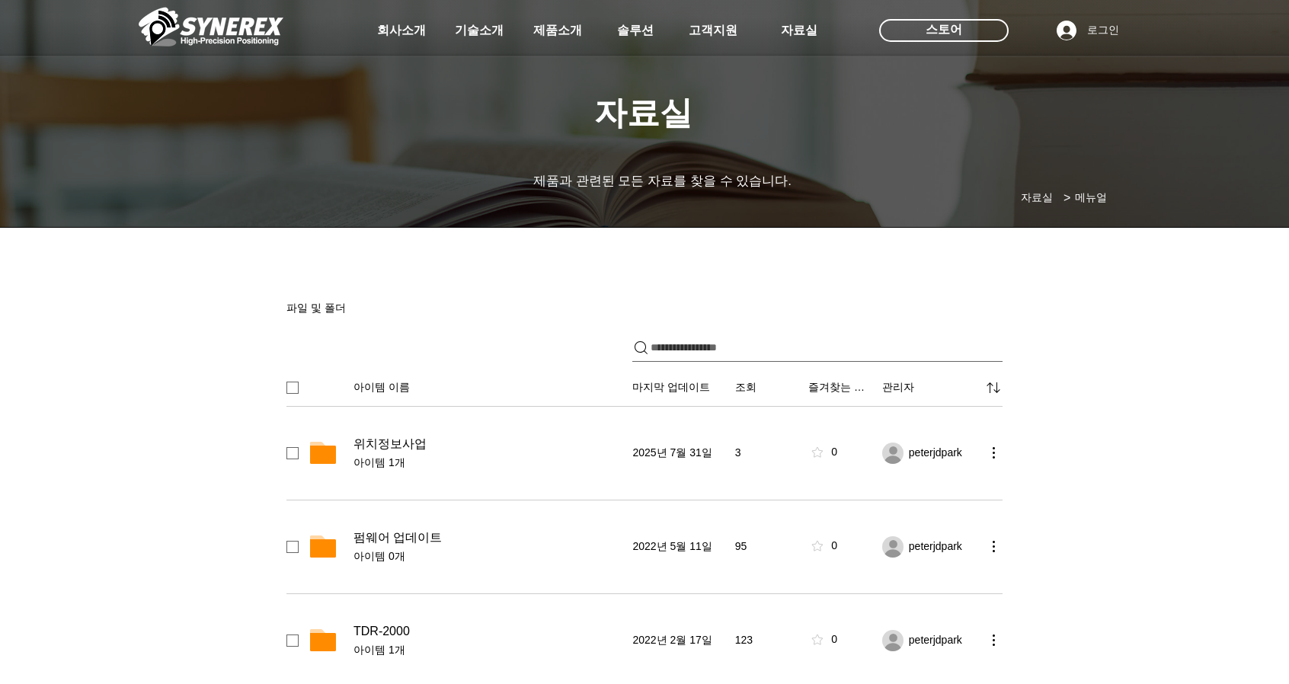
scroll to position [505, 0]
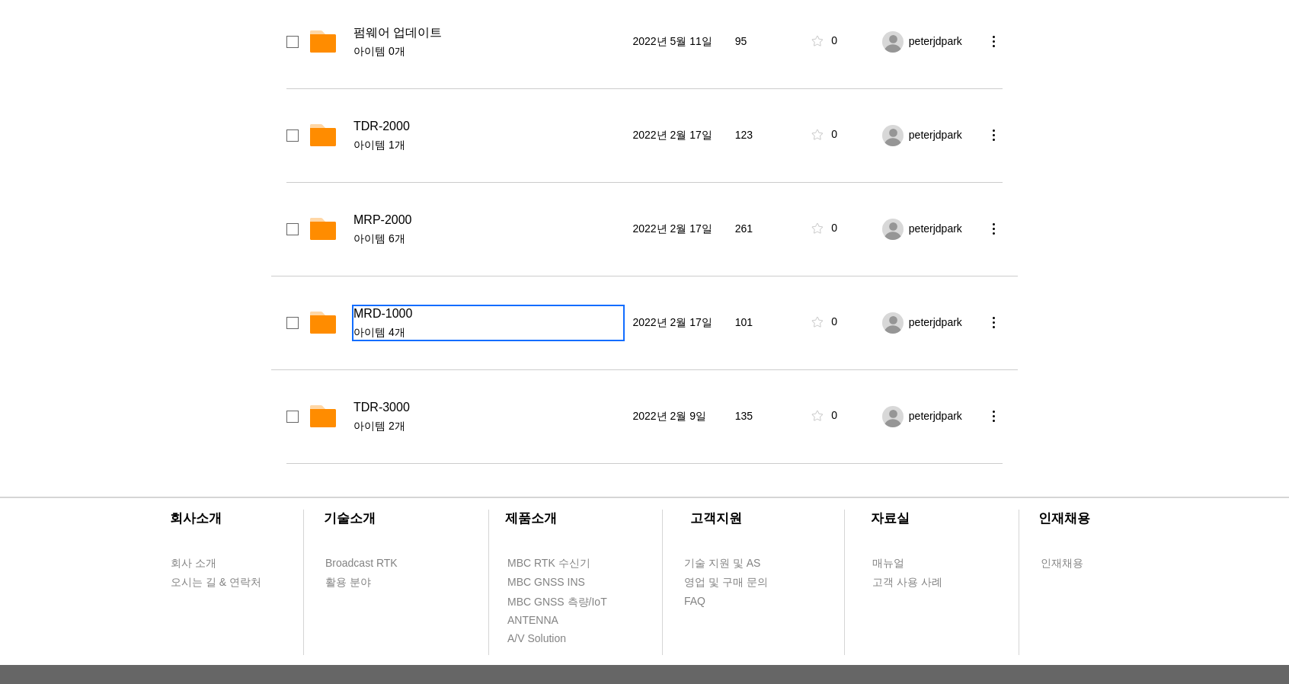
click at [405, 316] on span "MRD-1000" at bounding box center [382, 313] width 59 height 15
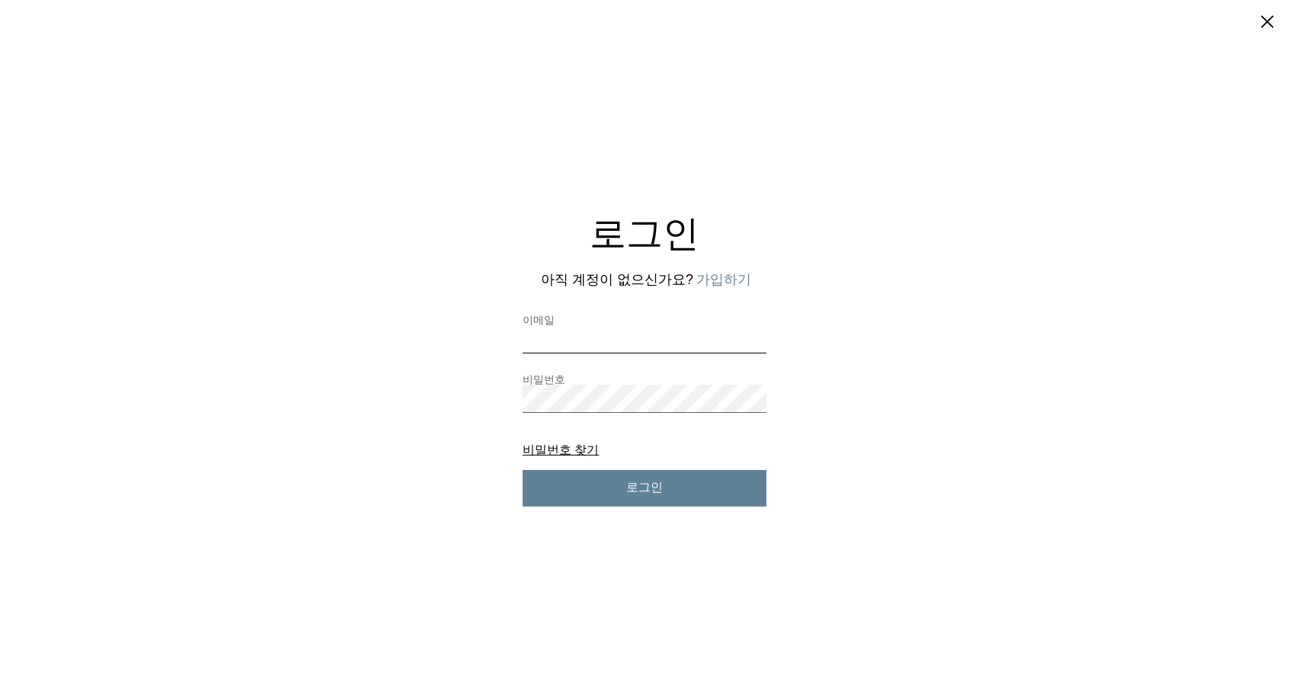
click at [641, 339] on input "이메일" at bounding box center [644, 339] width 244 height 28
type input "**********"
click at [633, 481] on span "로그인" at bounding box center [644, 488] width 37 height 16
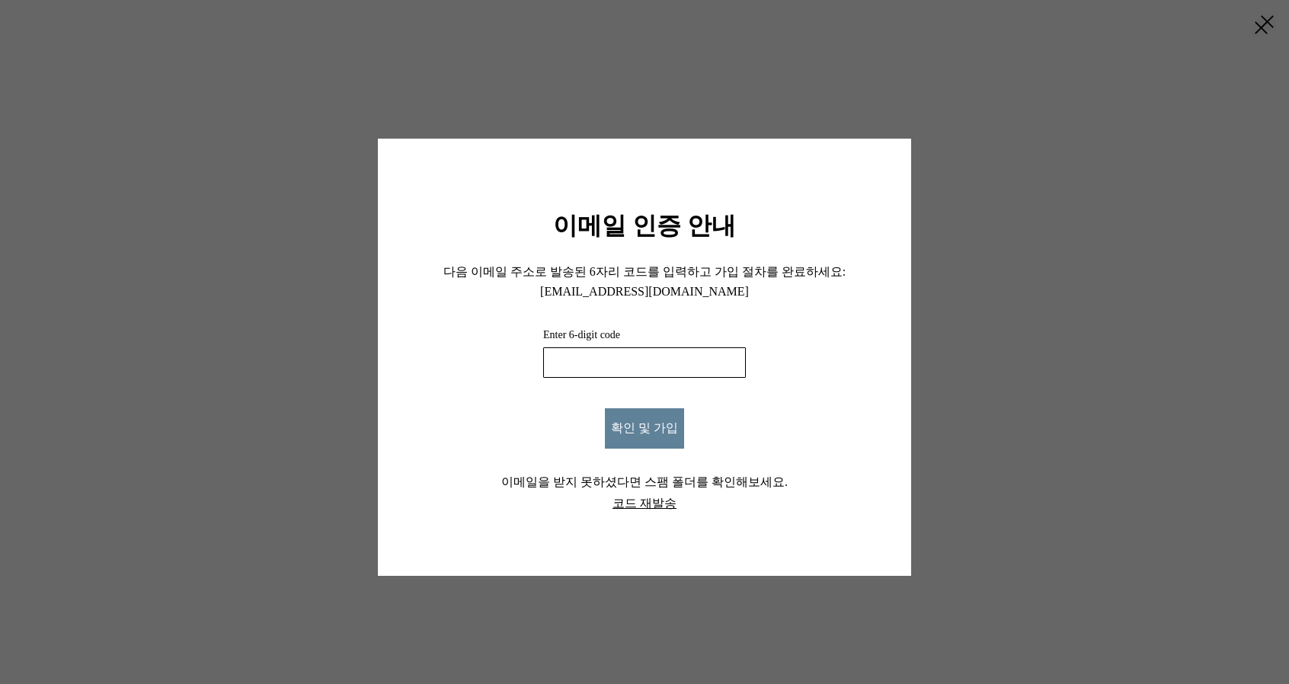
click at [647, 367] on input "Enter 6-digit code" at bounding box center [644, 362] width 203 height 30
type input "******"
click button "확인 및 가입" at bounding box center [644, 428] width 79 height 40
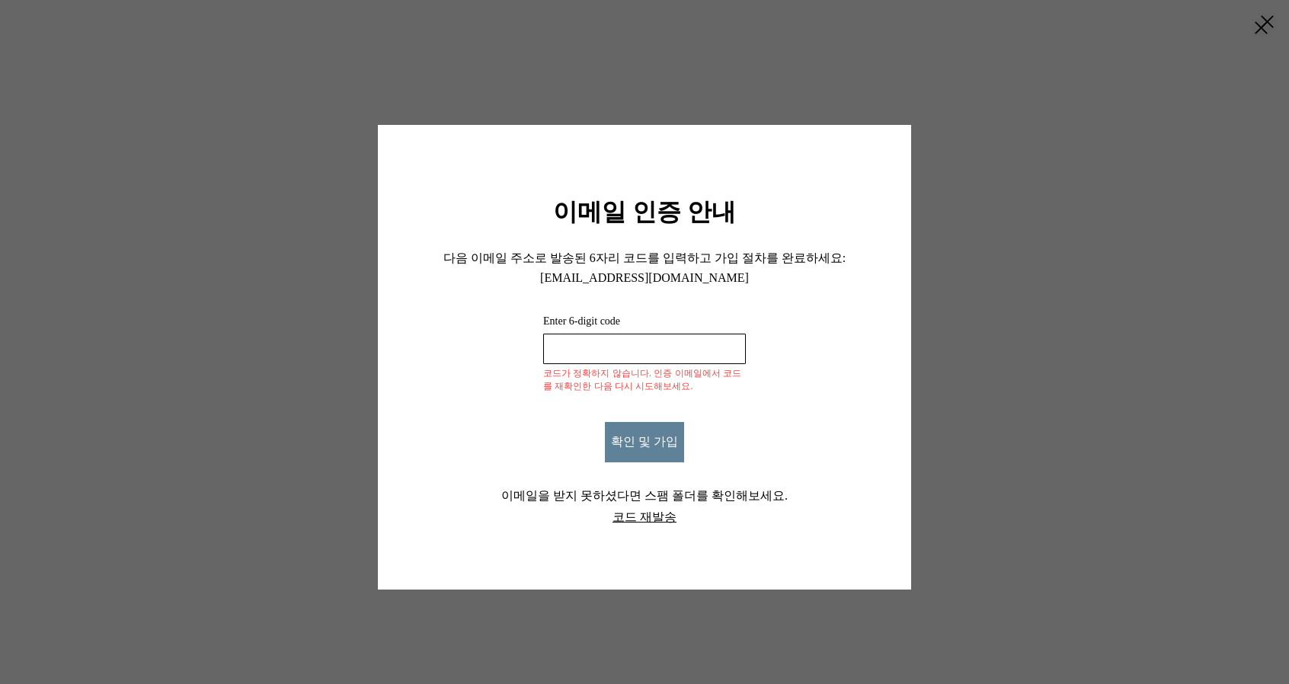
click at [631, 344] on input "Enter 6-digit code" at bounding box center [644, 349] width 203 height 30
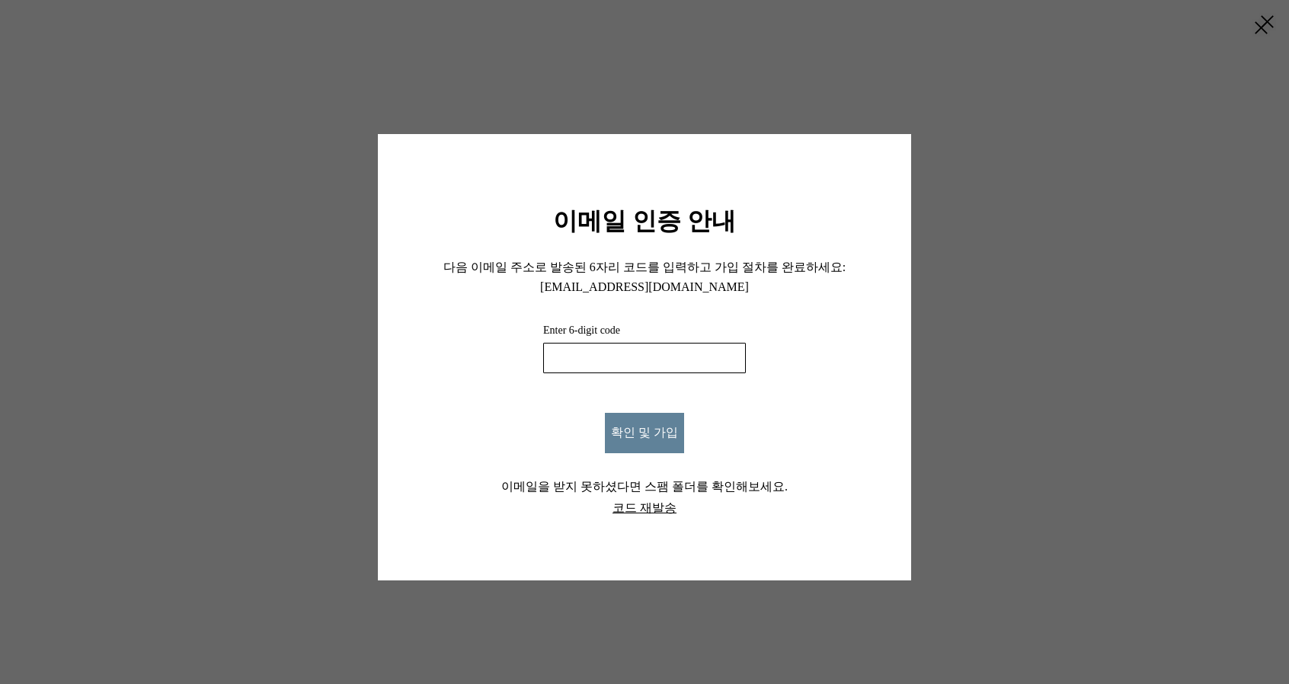
type input "******"
click button "확인 및 가입" at bounding box center [644, 433] width 79 height 40
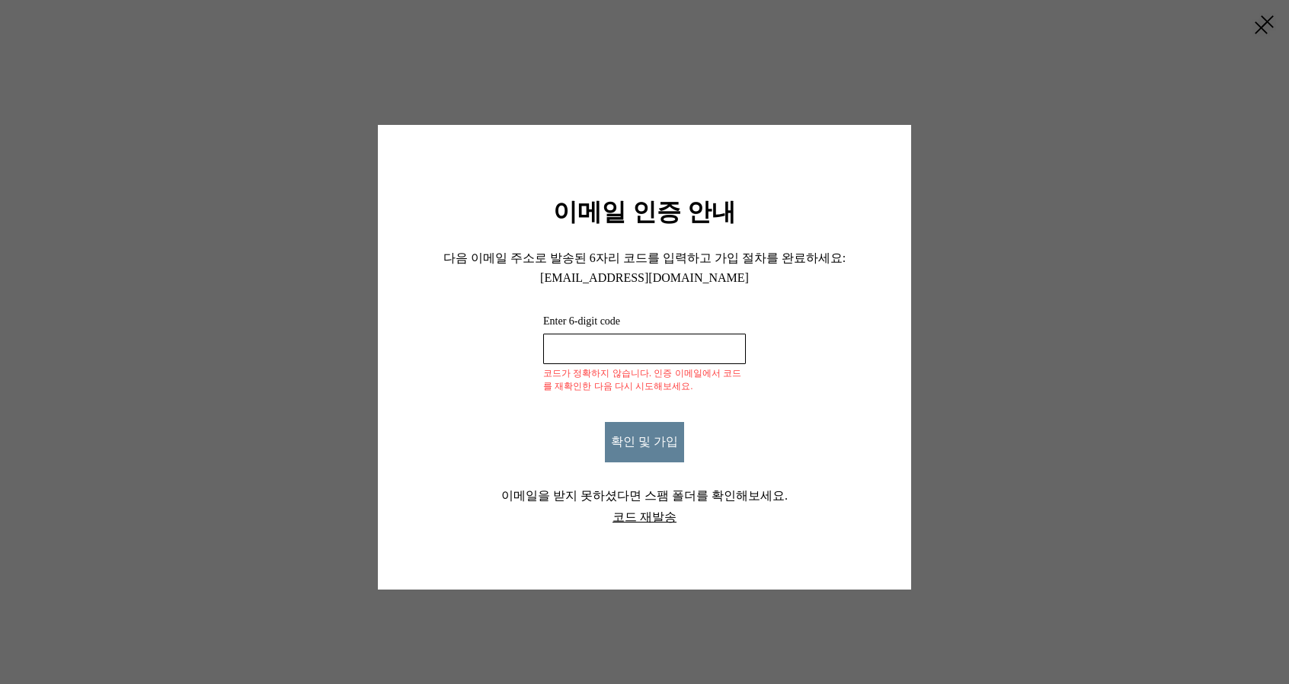
click at [670, 350] on input "Enter 6-digit code" at bounding box center [644, 349] width 203 height 30
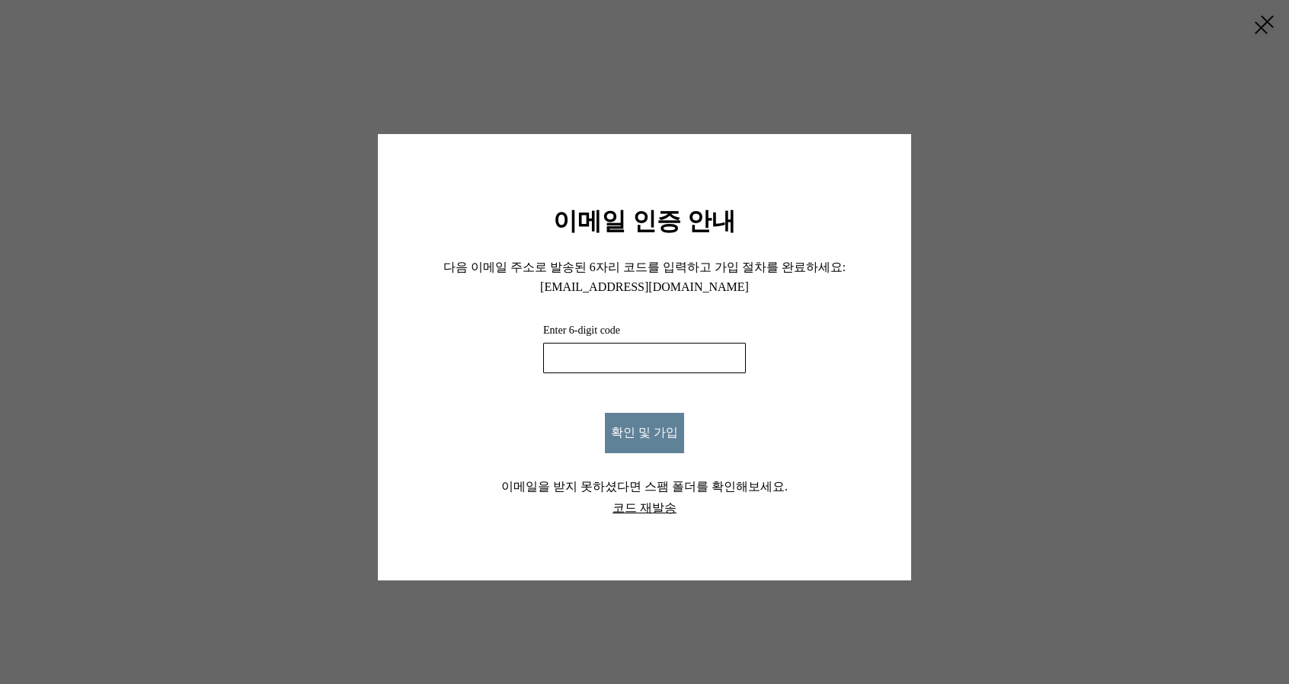
type input "******"
click button "확인 및 가입" at bounding box center [644, 433] width 79 height 40
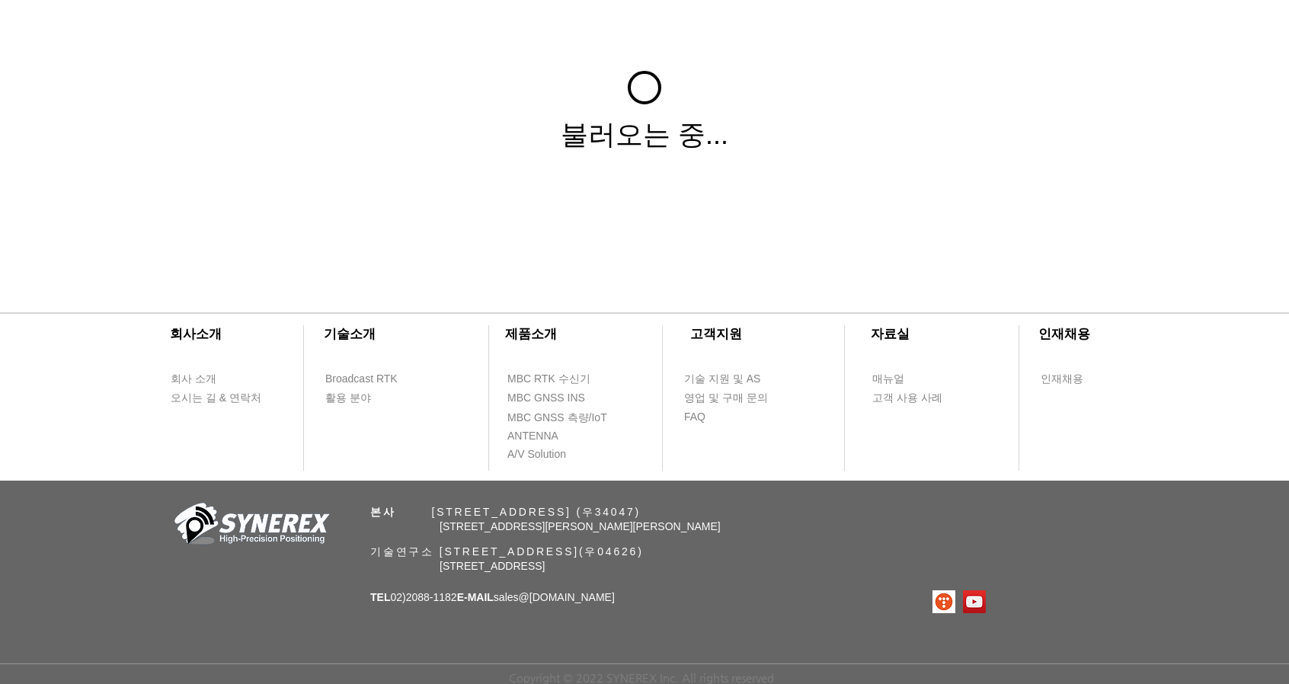
scroll to position [274, 0]
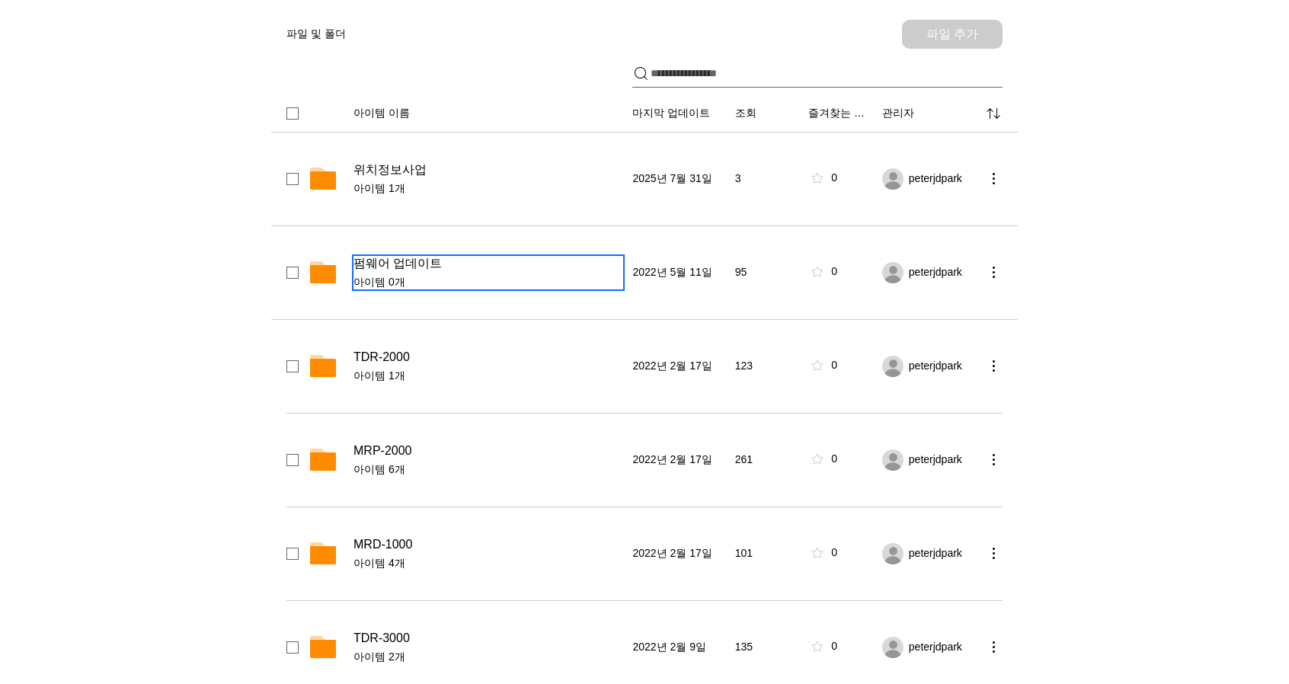
click at [416, 267] on span "펌웨어 업데이트" at bounding box center [397, 263] width 88 height 15
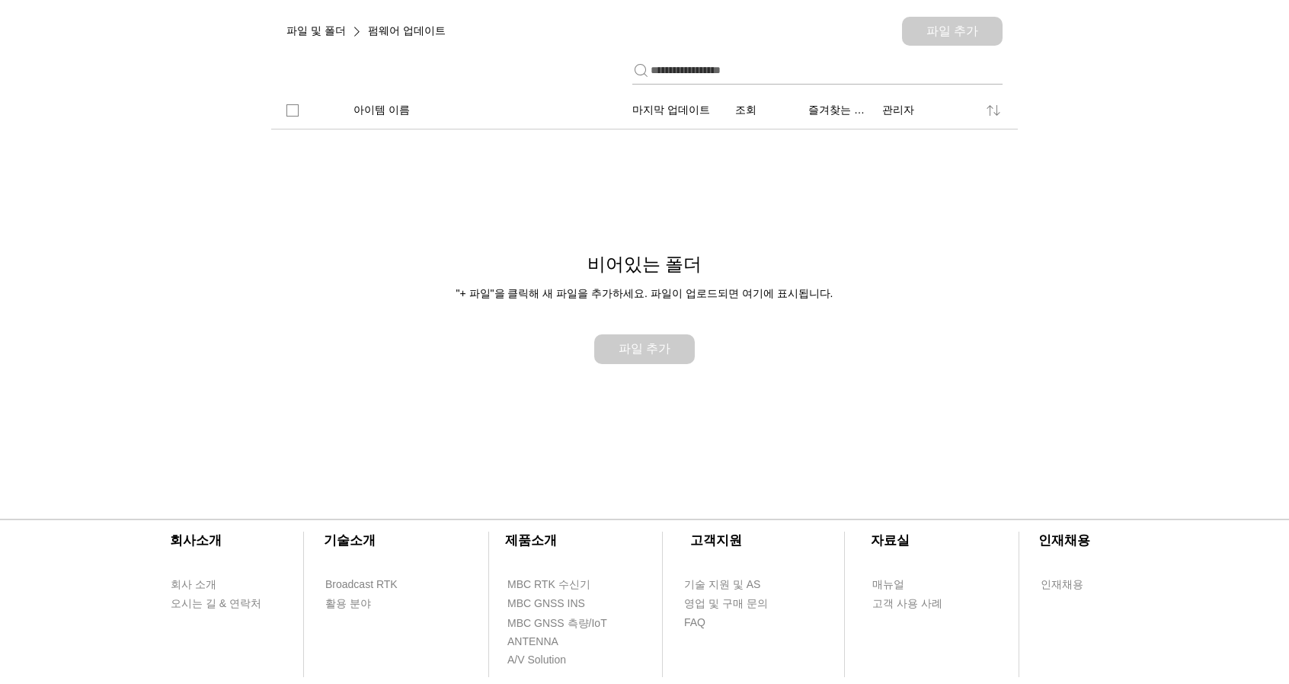
scroll to position [277, 0]
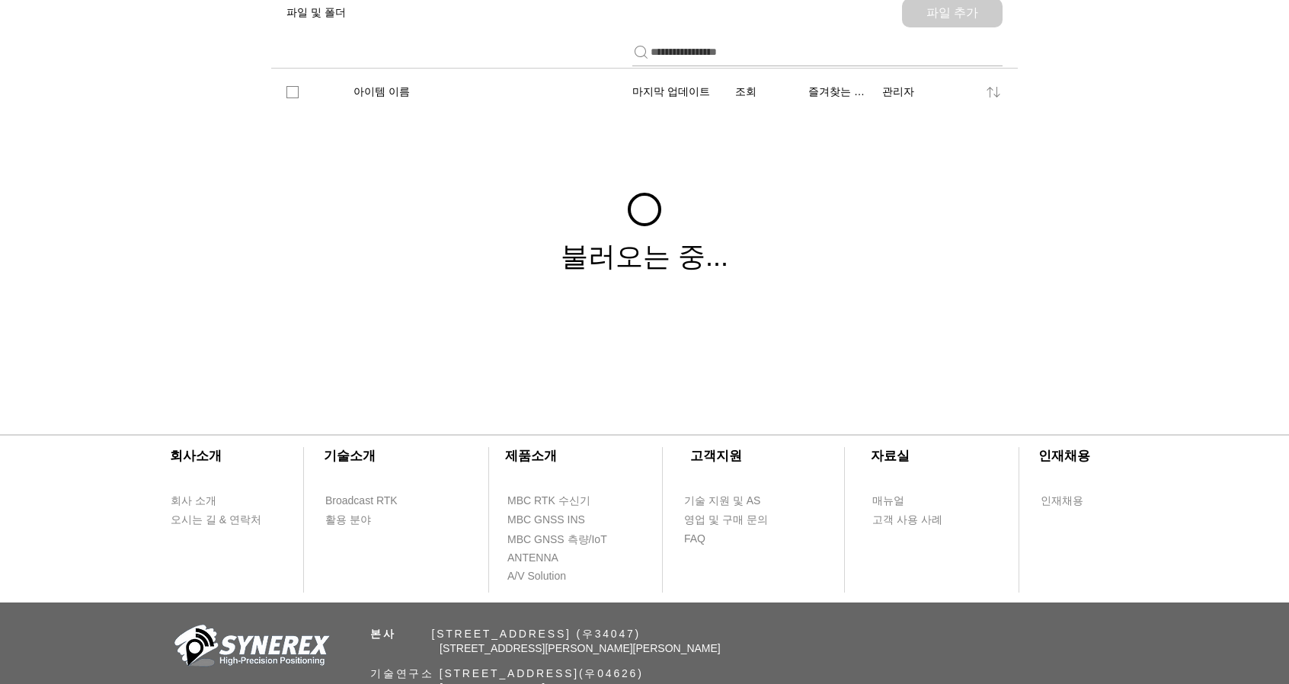
scroll to position [305, 0]
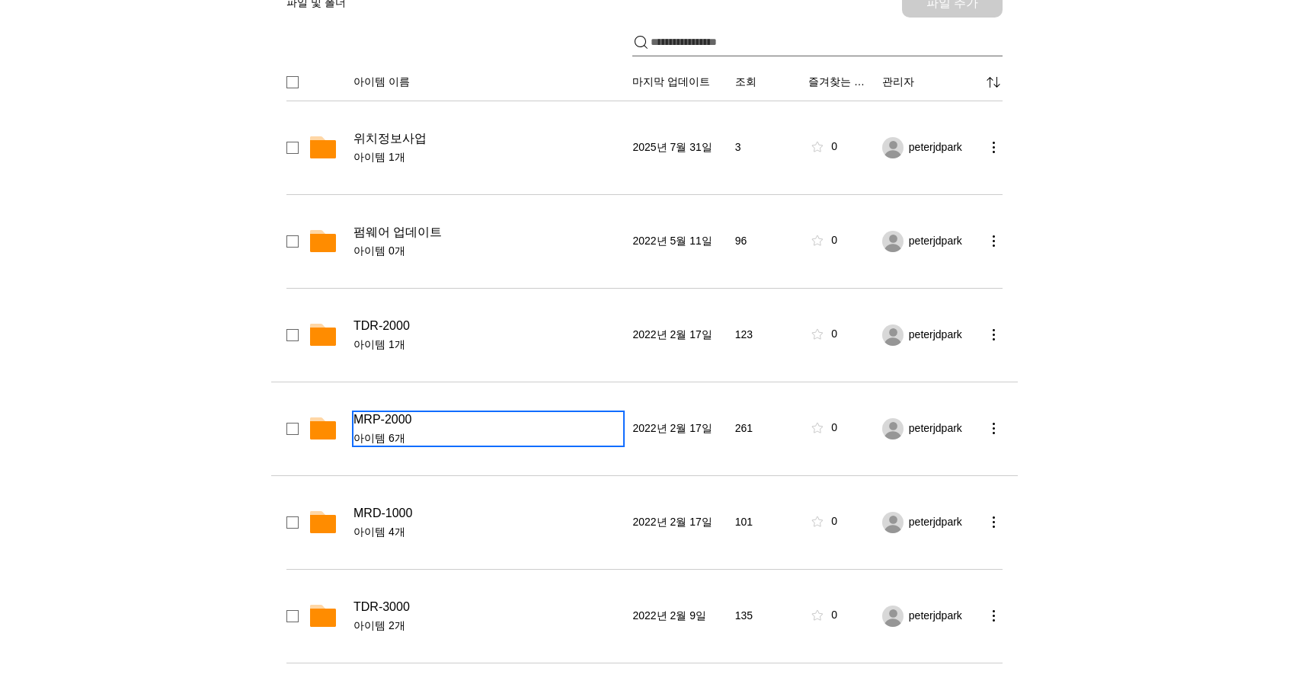
click at [391, 420] on span "MRP-2000" at bounding box center [382, 419] width 58 height 15
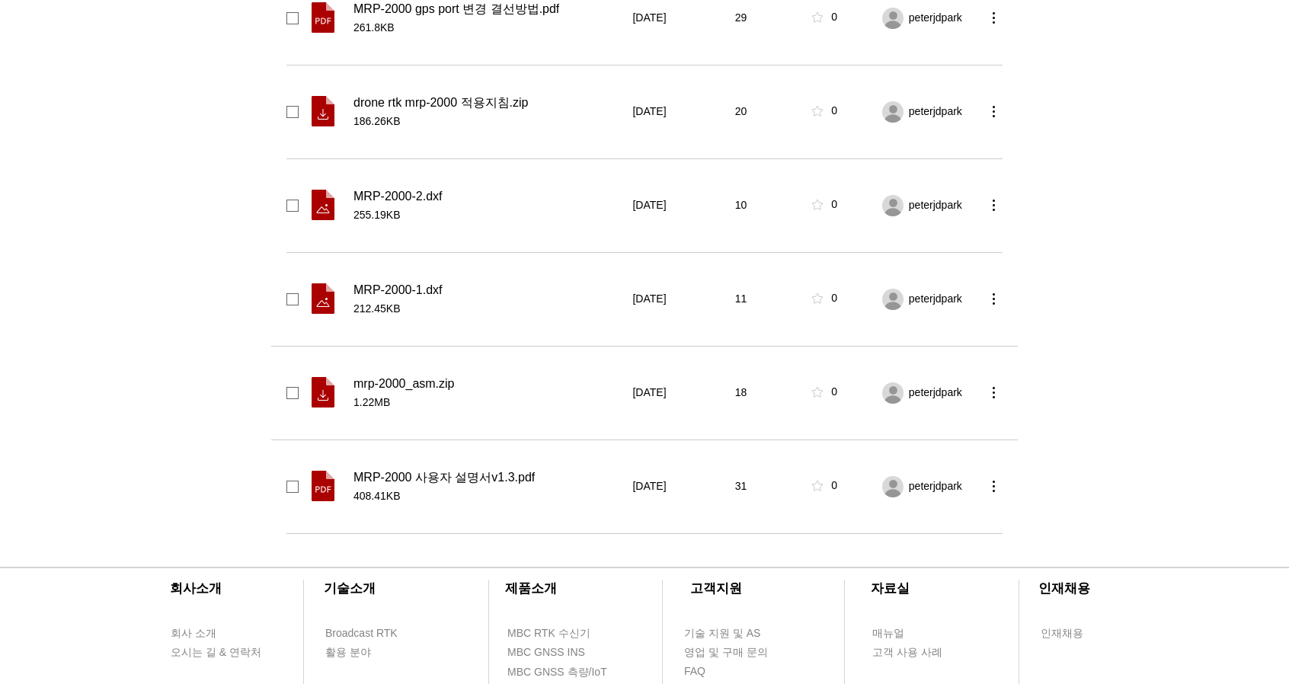
scroll to position [436, 0]
click at [422, 480] on span "MRP-2000 사용자 설명서v1.3.pdf" at bounding box center [443, 476] width 181 height 15
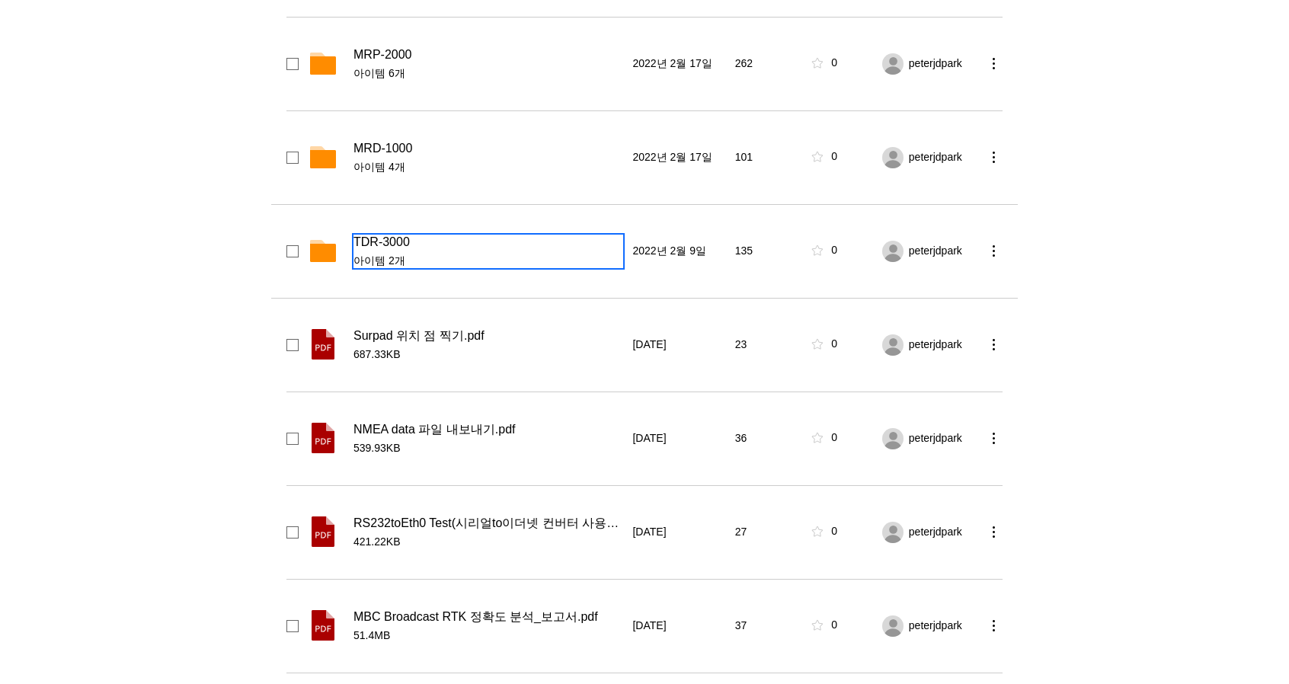
click at [401, 242] on span "TDR-3000" at bounding box center [381, 242] width 56 height 15
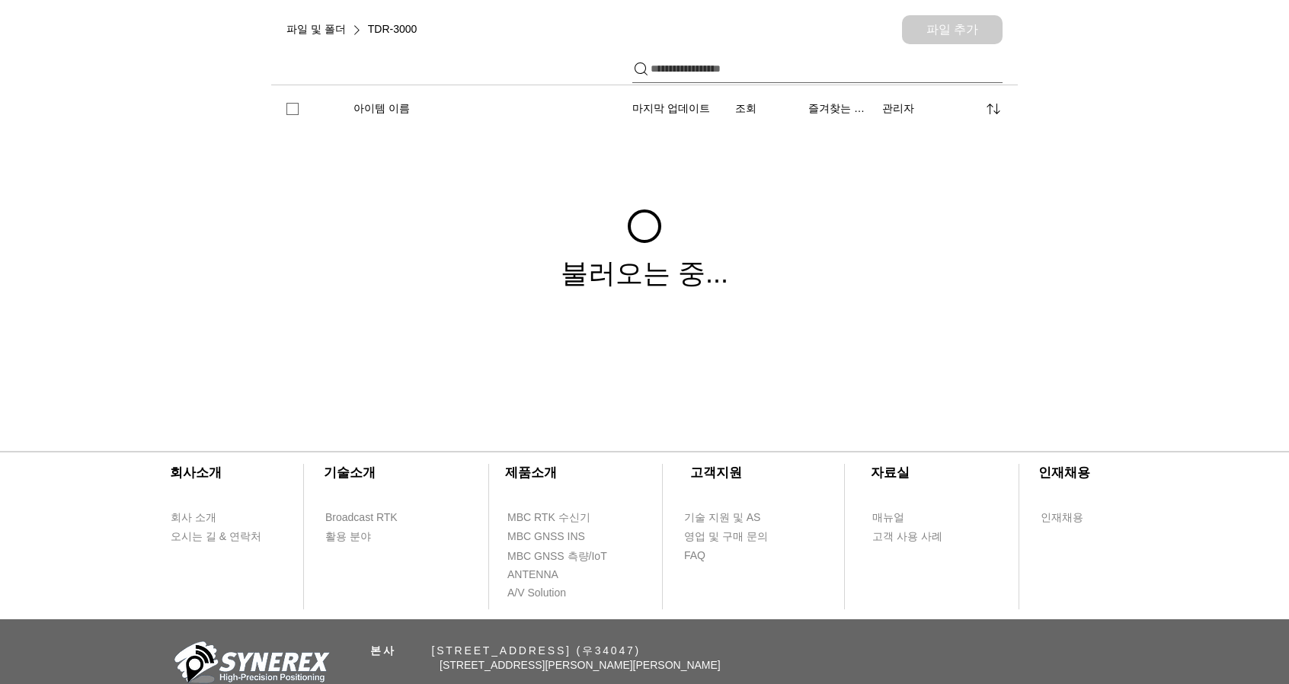
scroll to position [277, 0]
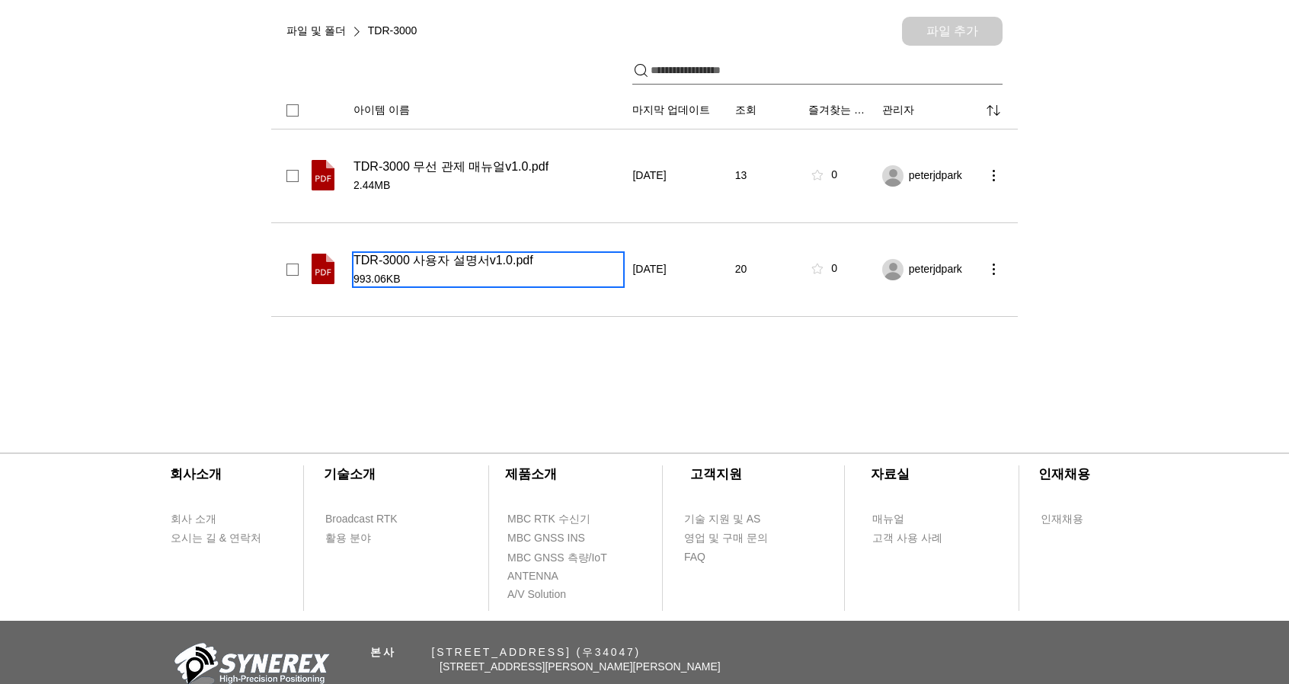
click at [475, 280] on span "993.06KB" at bounding box center [488, 279] width 270 height 15
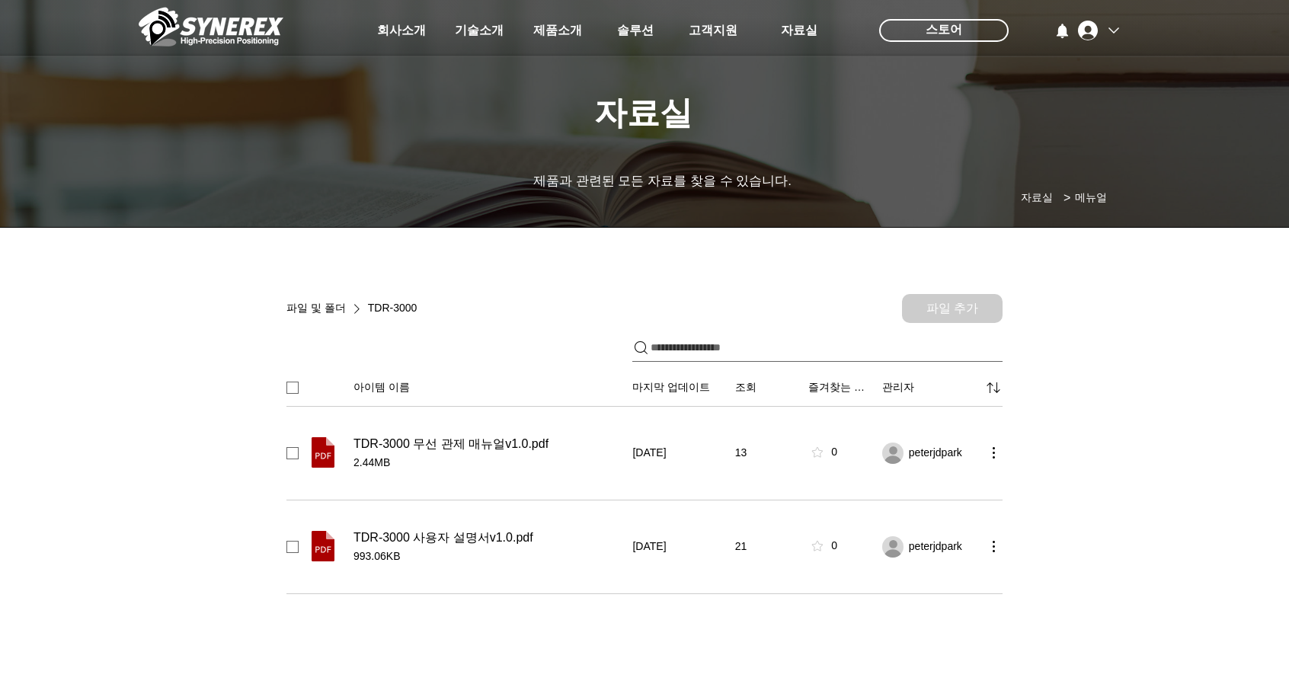
scroll to position [50, 0]
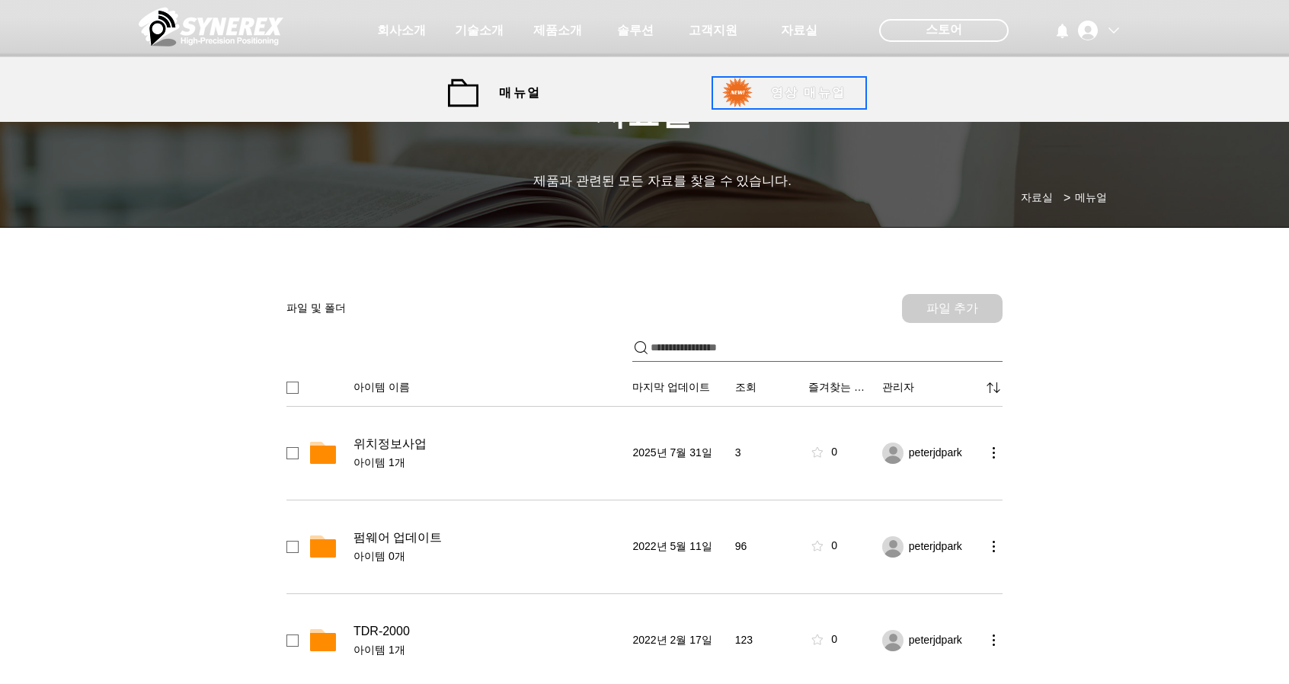
click at [794, 88] on span "영상 매뉴얼" at bounding box center [808, 93] width 75 height 16
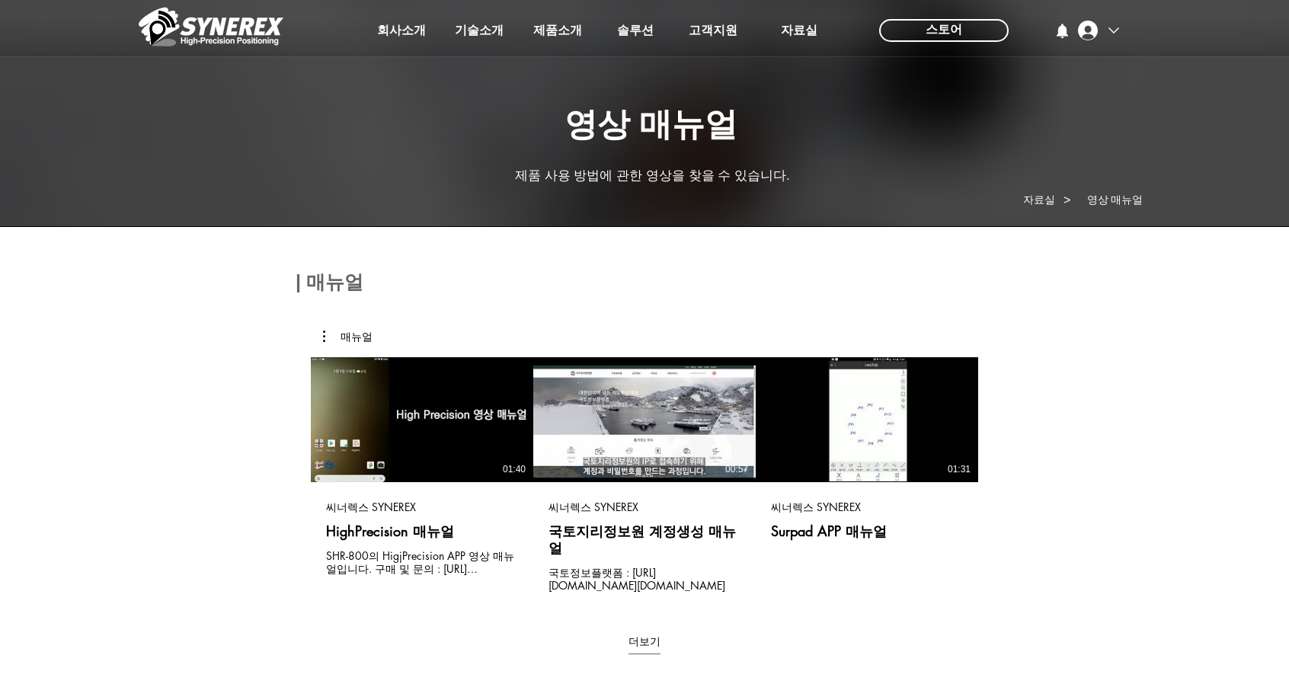
click at [787, 96] on div at bounding box center [644, 112] width 1289 height 225
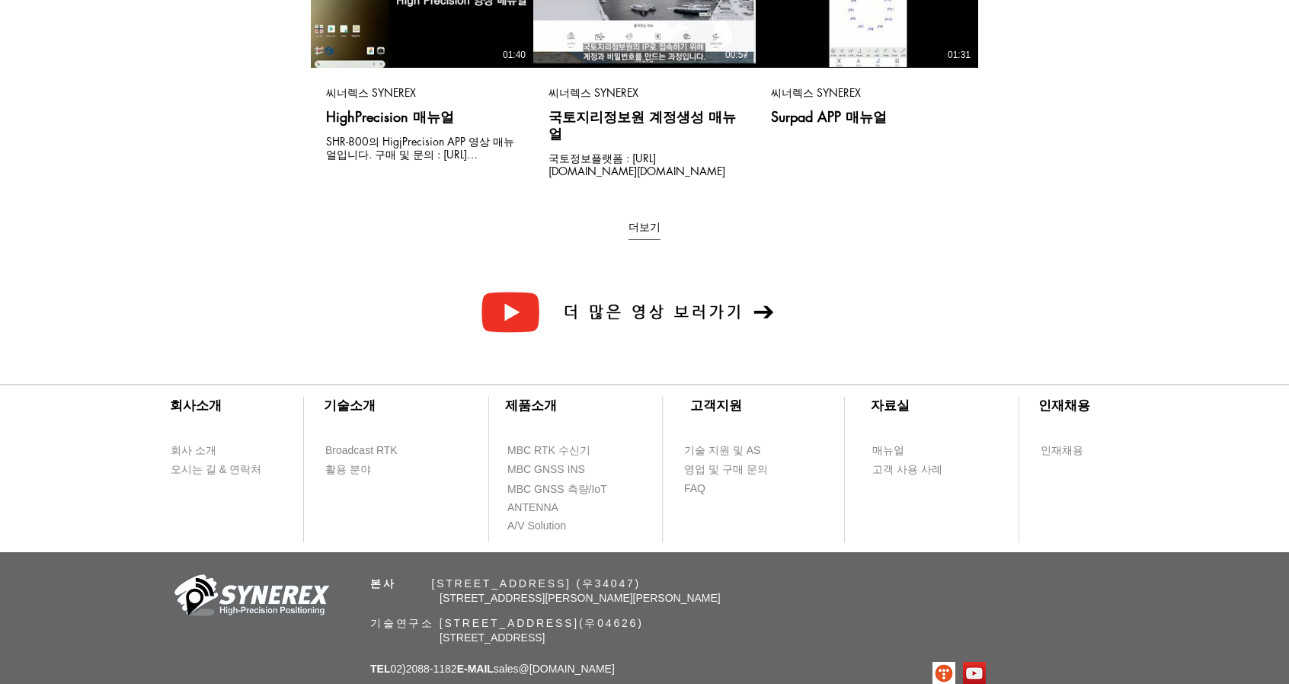
scroll to position [419, 0]
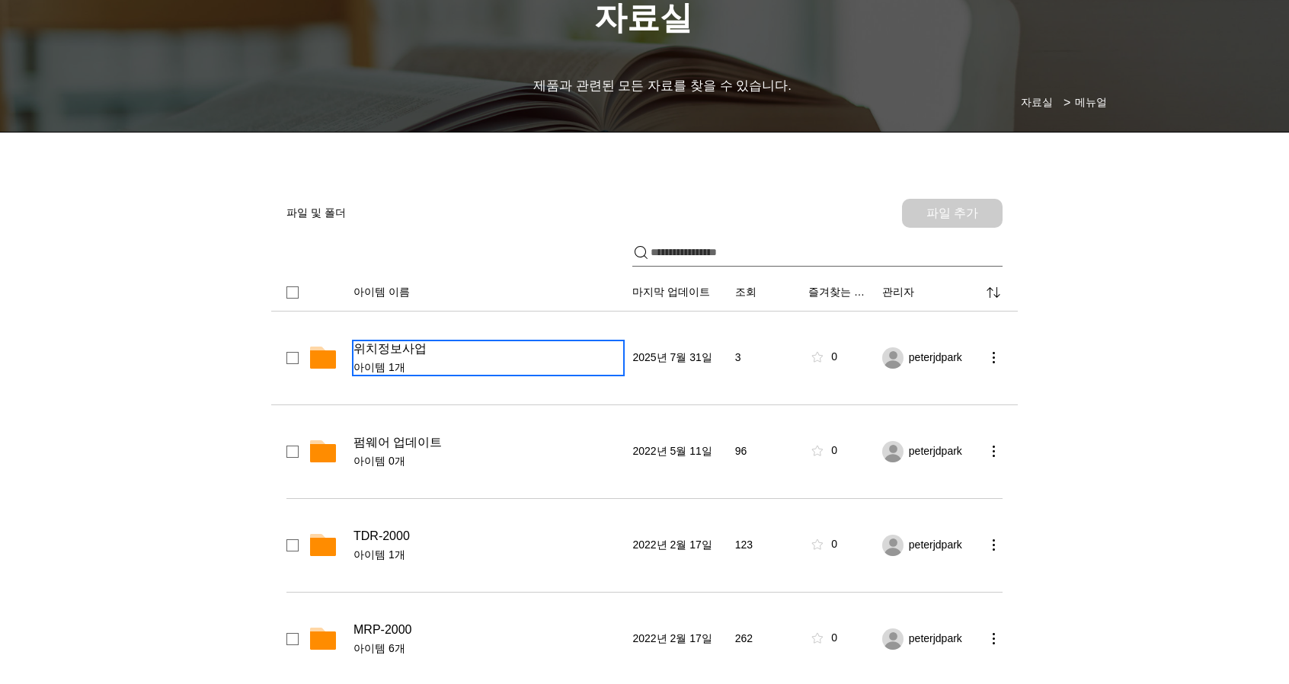
click at [443, 356] on div "위치정보사업 아이템 1개" at bounding box center [488, 358] width 270 height 34
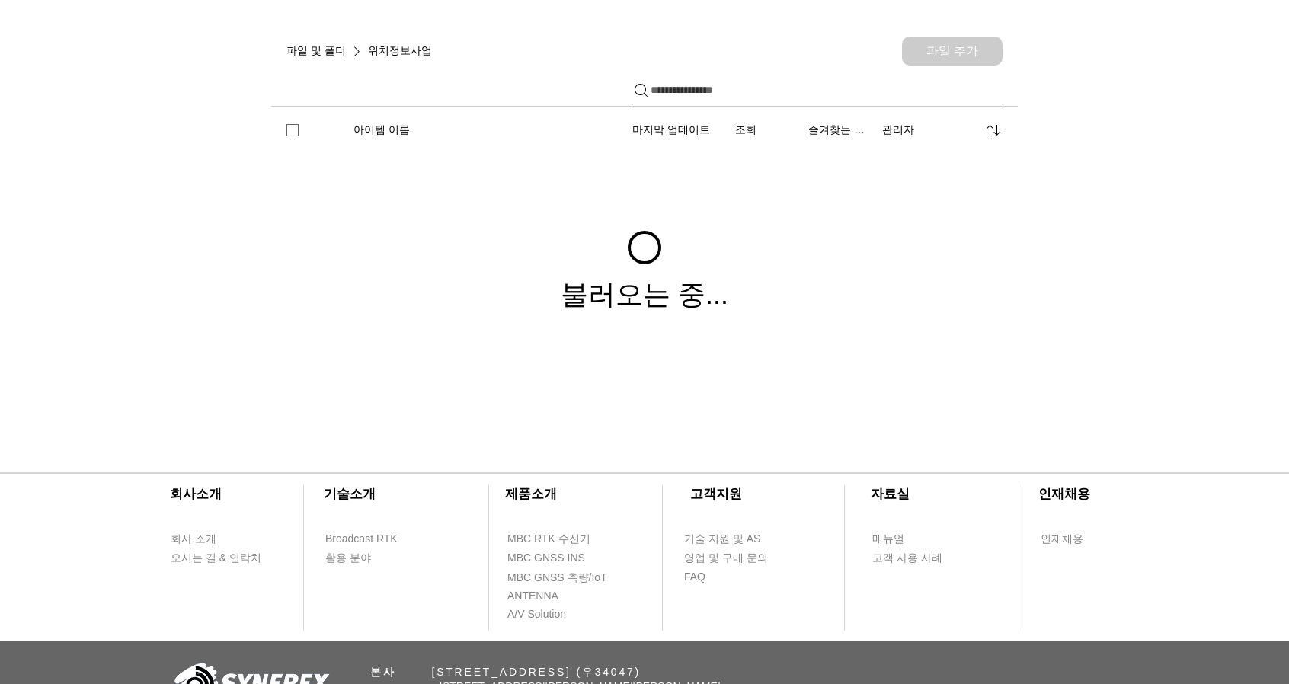
scroll to position [277, 0]
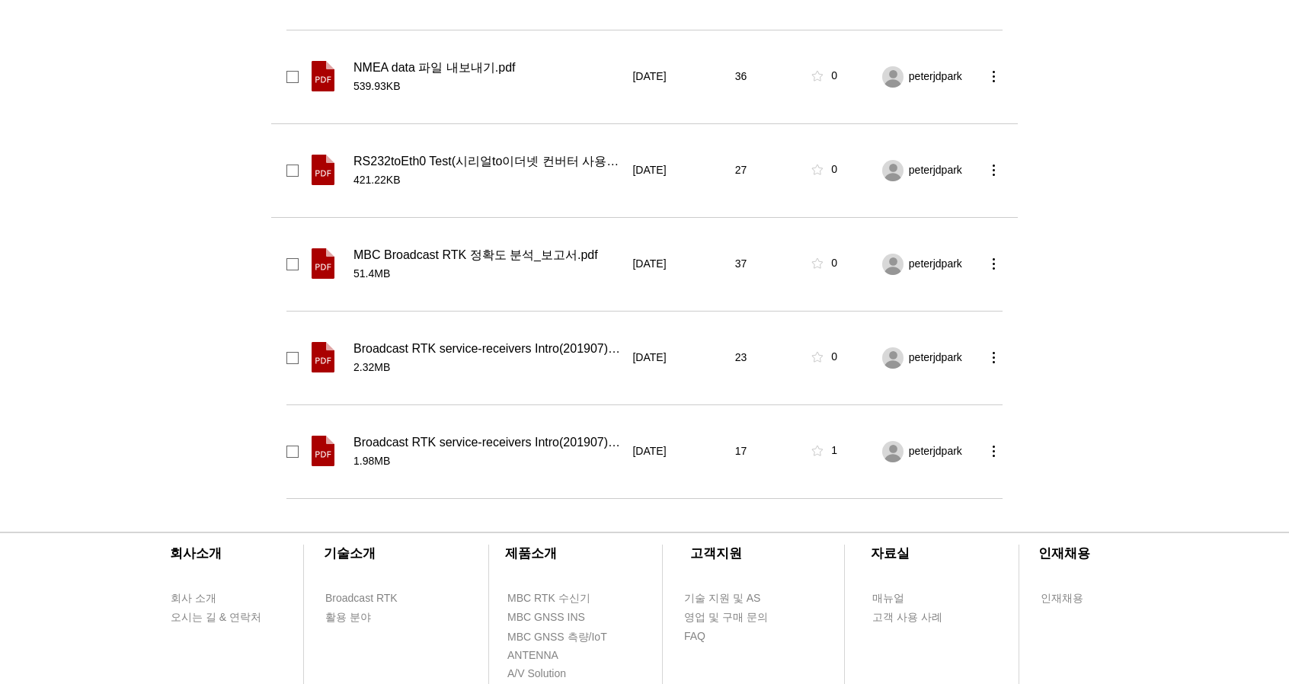
scroll to position [1033, 0]
click at [518, 172] on span "421.22KB" at bounding box center [488, 179] width 270 height 15
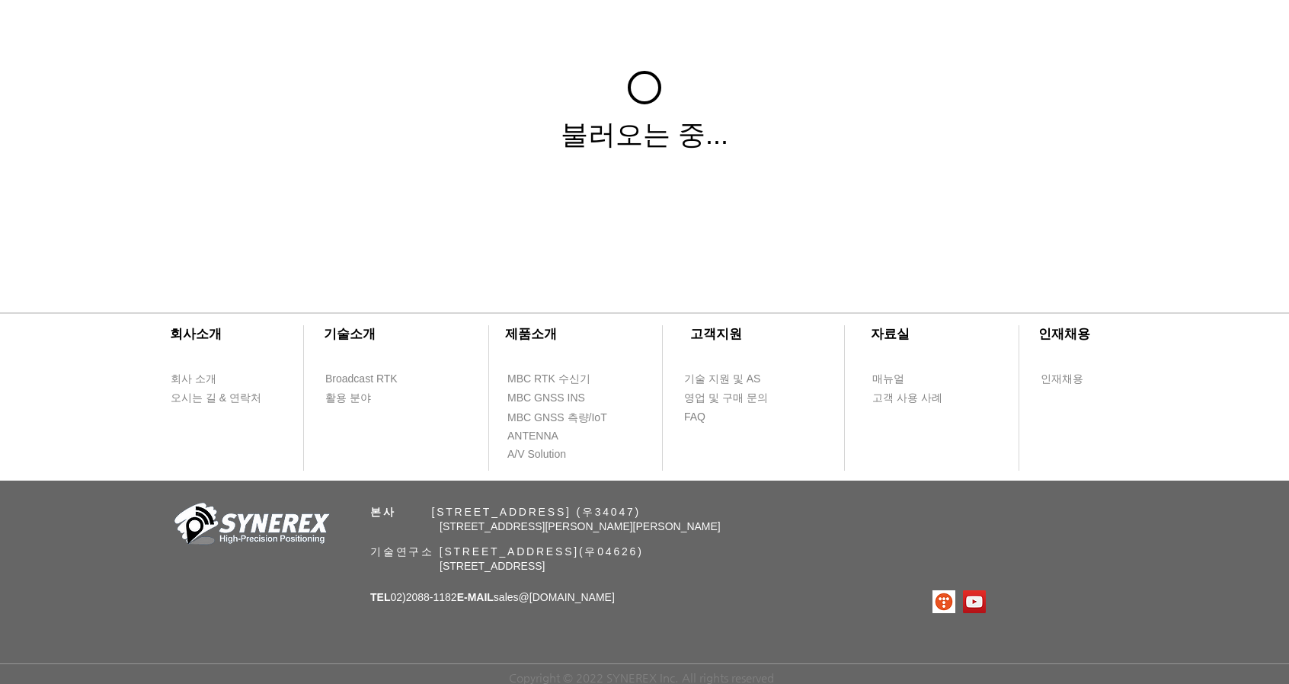
scroll to position [419, 0]
